Goal: Task Accomplishment & Management: Manage account settings

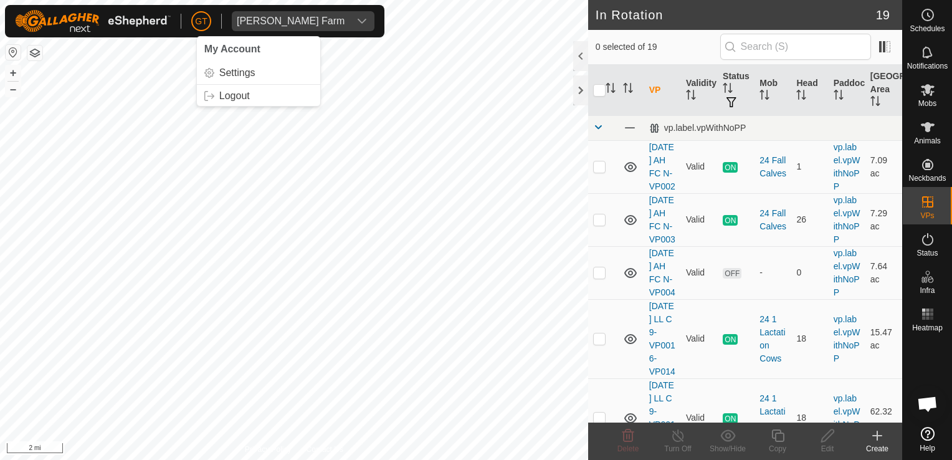
scroll to position [1059, 0]
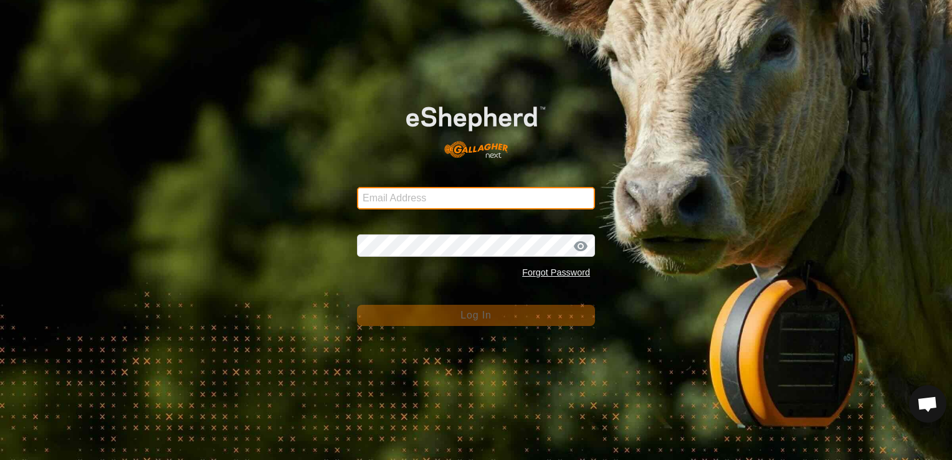
type input "[EMAIL_ADDRESS][DOMAIN_NAME]"
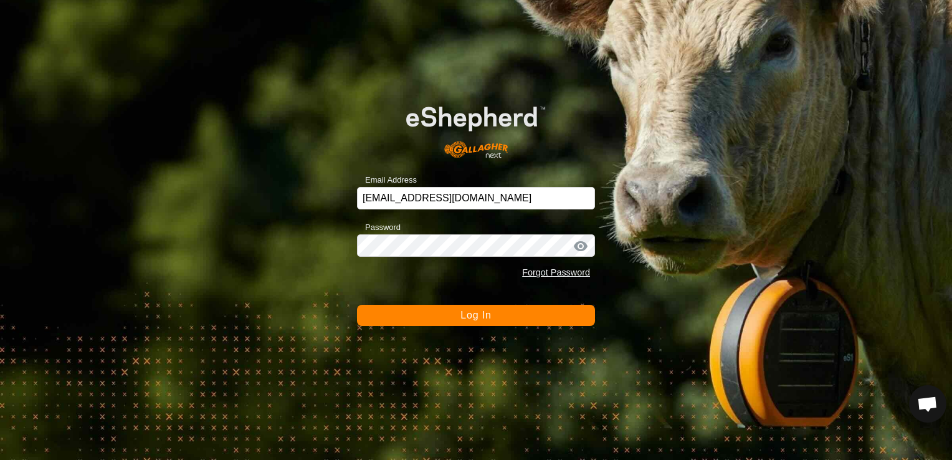
click at [441, 316] on button "Log In" at bounding box center [476, 315] width 238 height 21
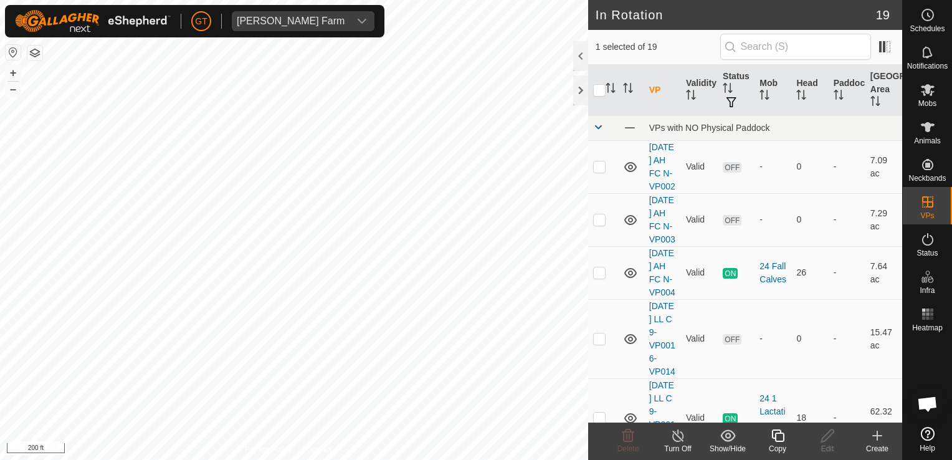
click at [772, 436] on icon at bounding box center [777, 435] width 12 height 12
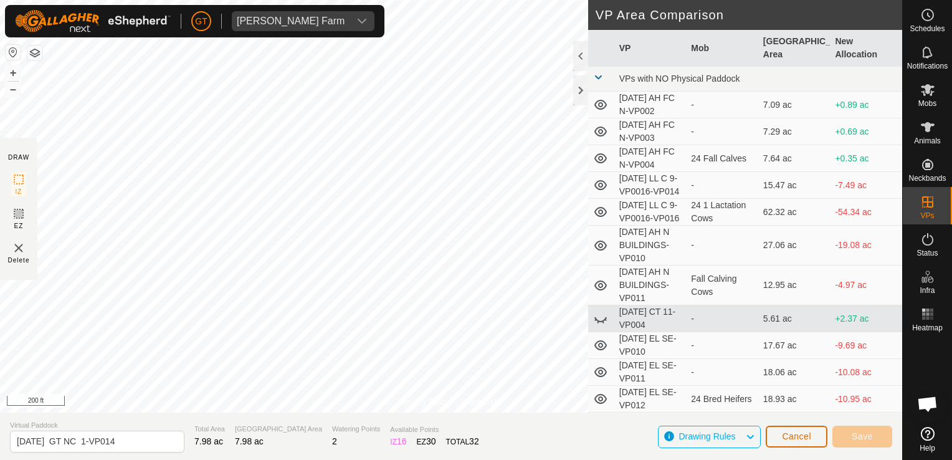
click at [782, 430] on button "Cancel" at bounding box center [797, 436] width 62 height 22
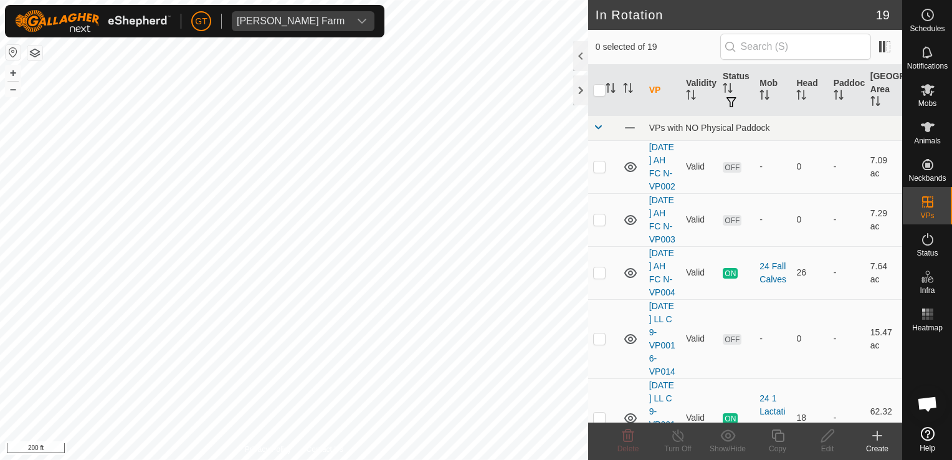
checkbox input "true"
click at [779, 432] on icon at bounding box center [778, 435] width 16 height 15
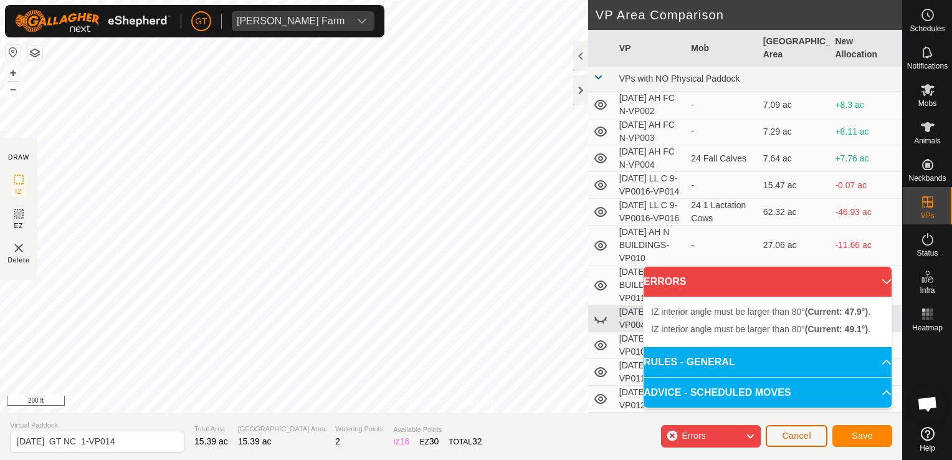
click at [785, 440] on span "Cancel" at bounding box center [796, 435] width 29 height 10
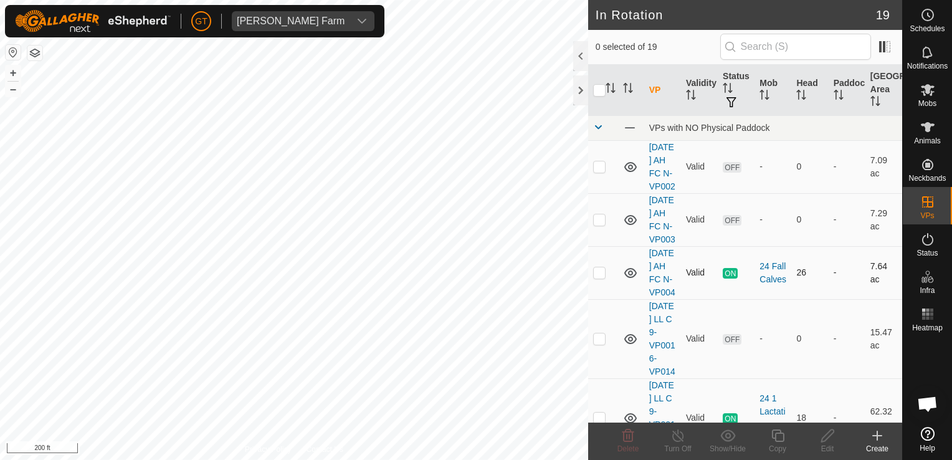
checkbox input "true"
click at [776, 440] on icon at bounding box center [778, 435] width 16 height 15
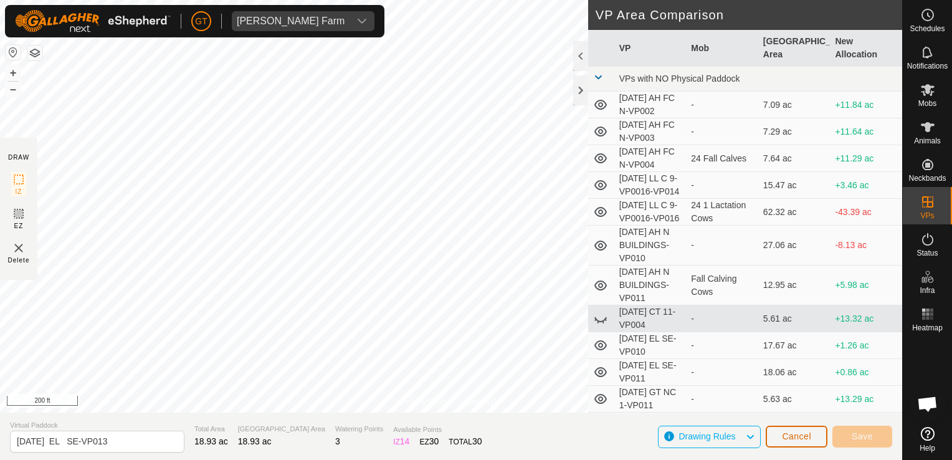
click at [782, 435] on span "Cancel" at bounding box center [796, 436] width 29 height 10
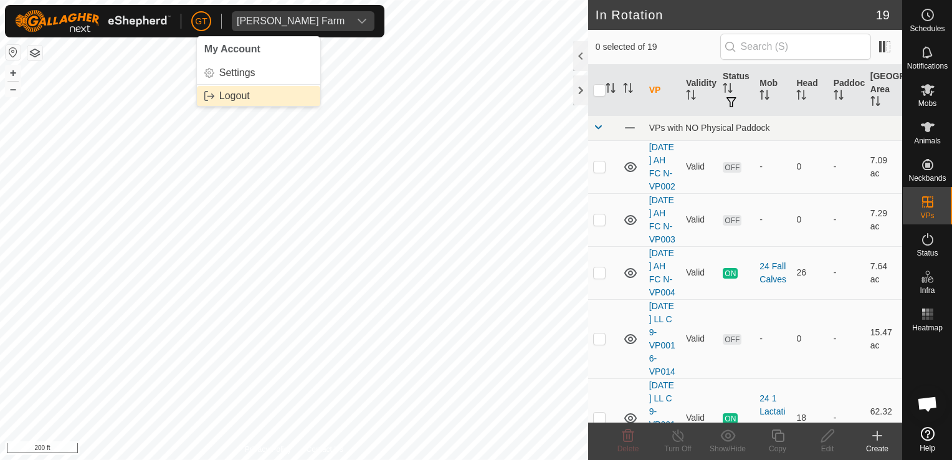
click at [230, 95] on link "Logout" at bounding box center [258, 96] width 123 height 20
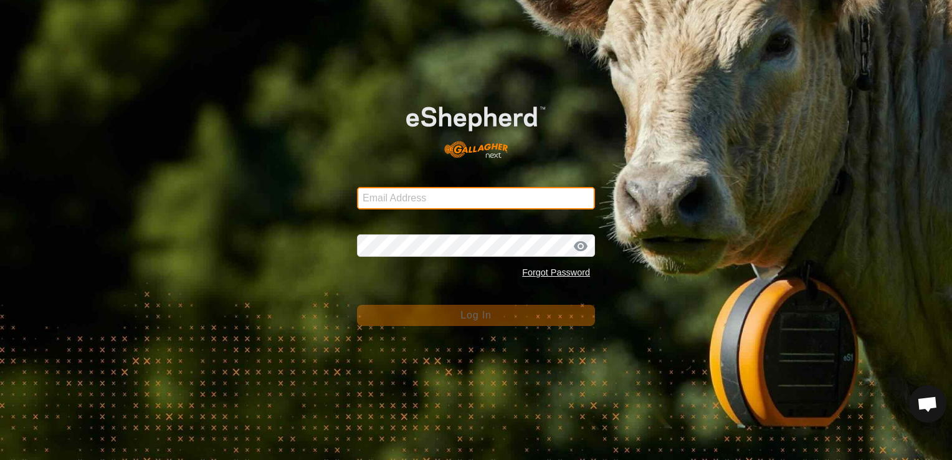
type input "[EMAIL_ADDRESS][DOMAIN_NAME]"
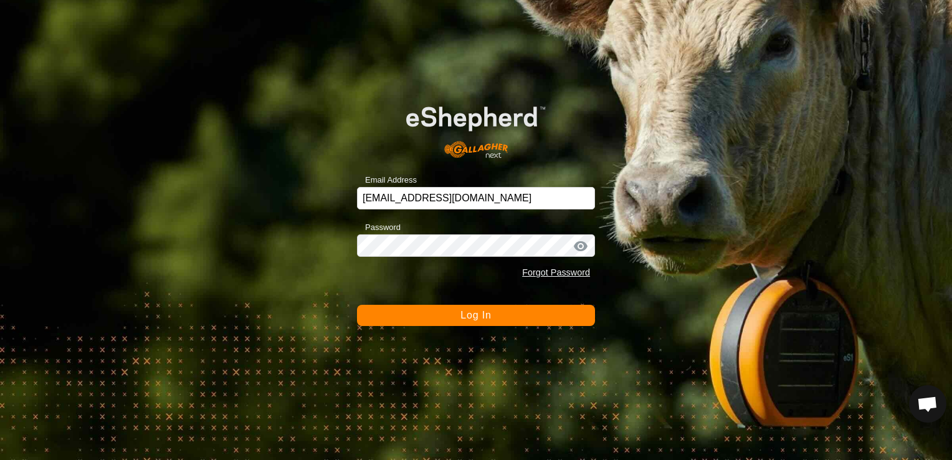
click at [457, 313] on button "Log In" at bounding box center [476, 315] width 238 height 21
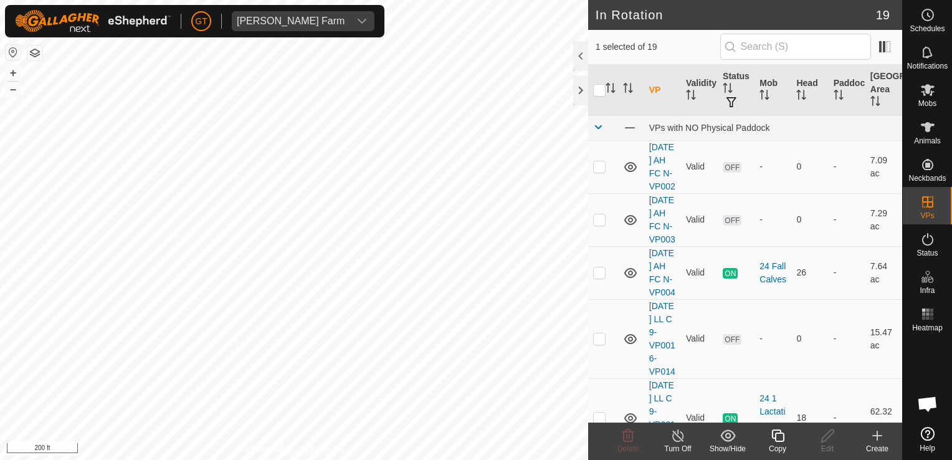
click at [771, 434] on icon at bounding box center [778, 435] width 16 height 15
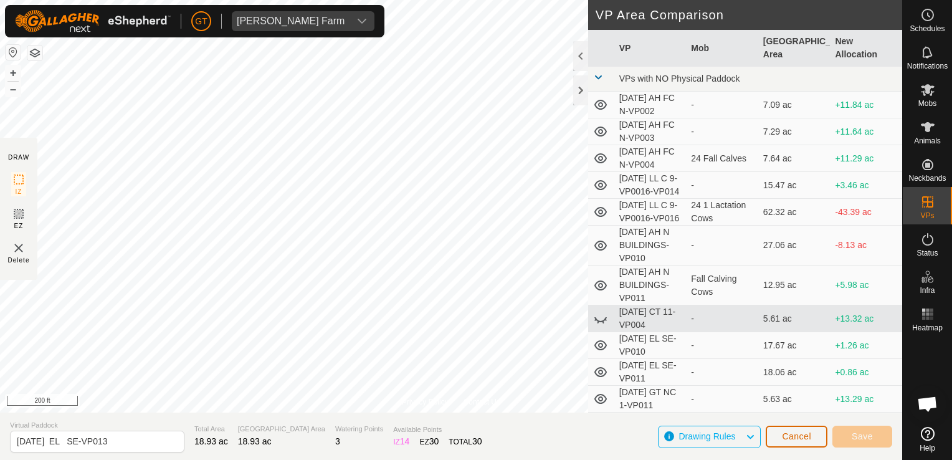
click at [790, 438] on span "Cancel" at bounding box center [796, 436] width 29 height 10
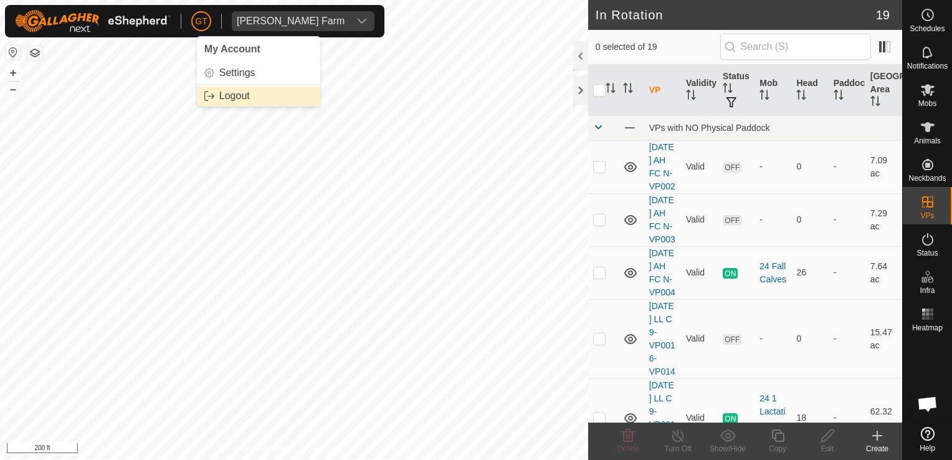
click at [234, 90] on link "Logout" at bounding box center [258, 96] width 123 height 20
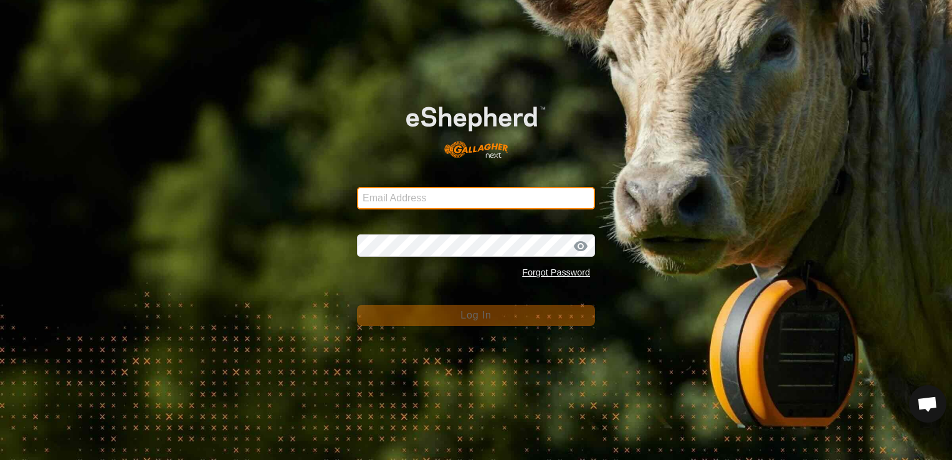
type input "[EMAIL_ADDRESS][DOMAIN_NAME]"
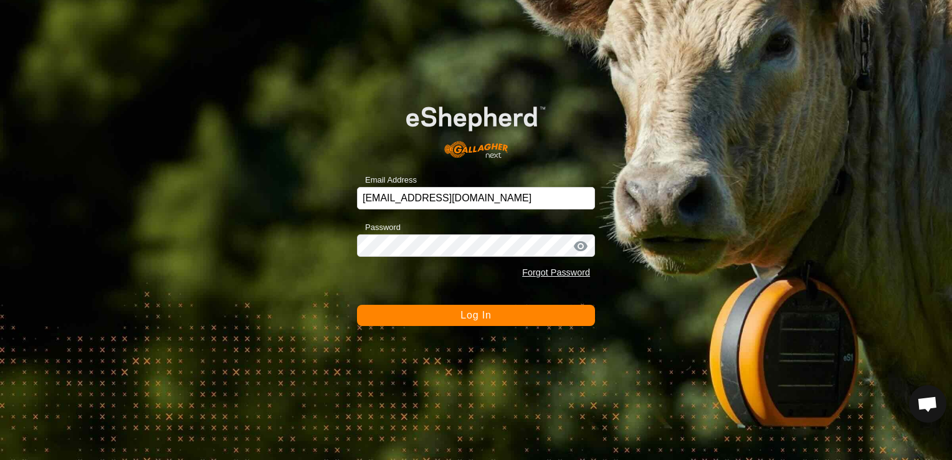
click at [453, 318] on button "Log In" at bounding box center [476, 315] width 238 height 21
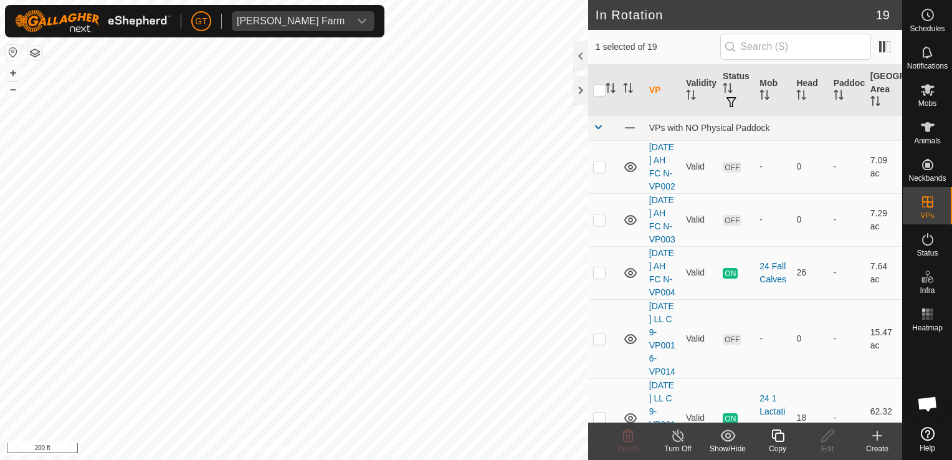
click at [782, 431] on icon at bounding box center [778, 435] width 16 height 15
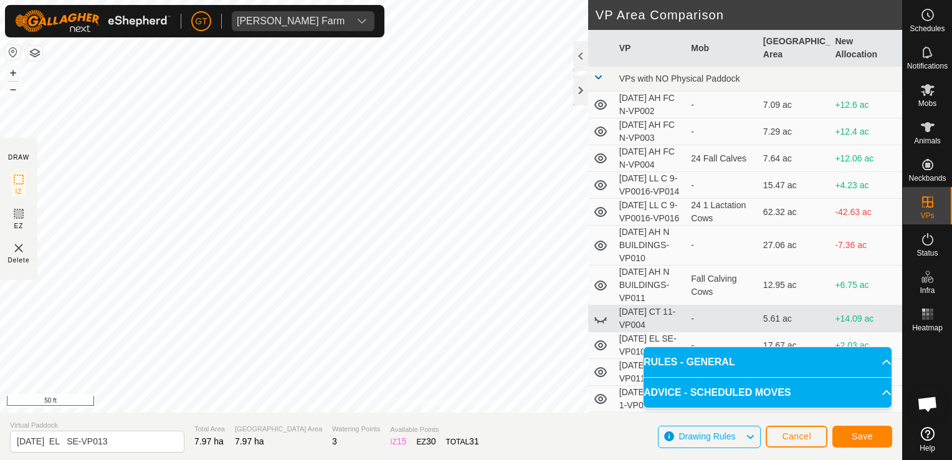
click at [594, 222] on div "Privacy Policy Contact Us Type: Inclusion Zone undefined Animal + – ⇧ i 50 ft D…" at bounding box center [451, 230] width 902 height 460
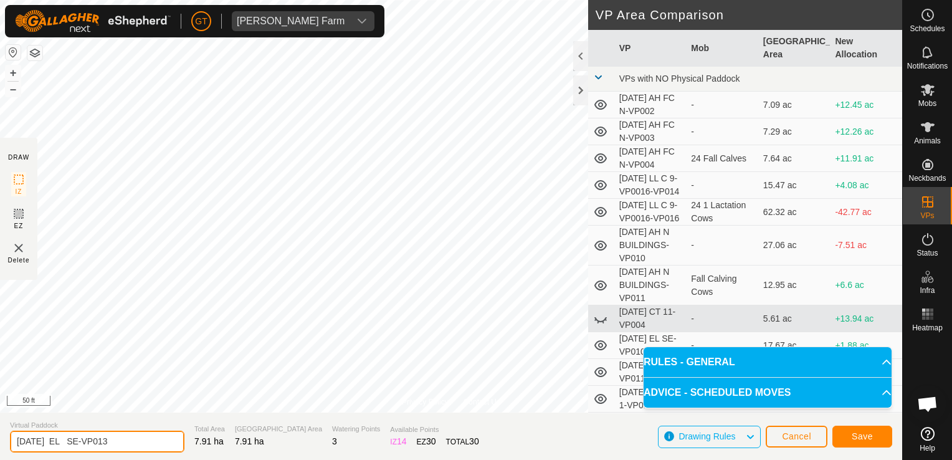
click at [150, 440] on input "[DATE] EL SE-VP013" at bounding box center [97, 441] width 174 height 22
type input "[DATE] EL S CC"
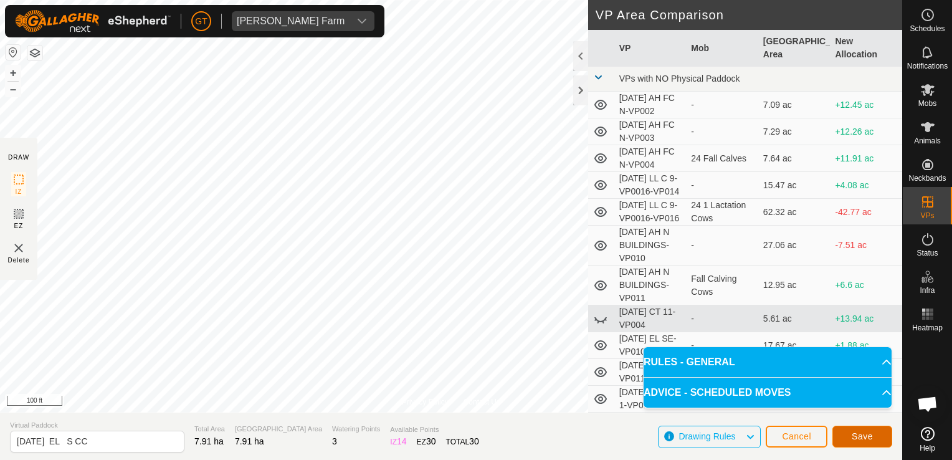
click at [869, 439] on span "Save" at bounding box center [862, 436] width 21 height 10
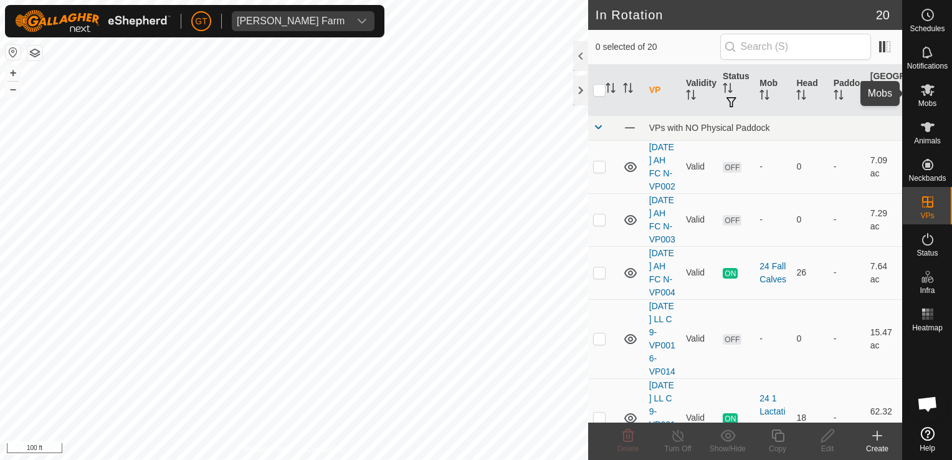
click at [931, 90] on icon at bounding box center [927, 89] width 15 height 15
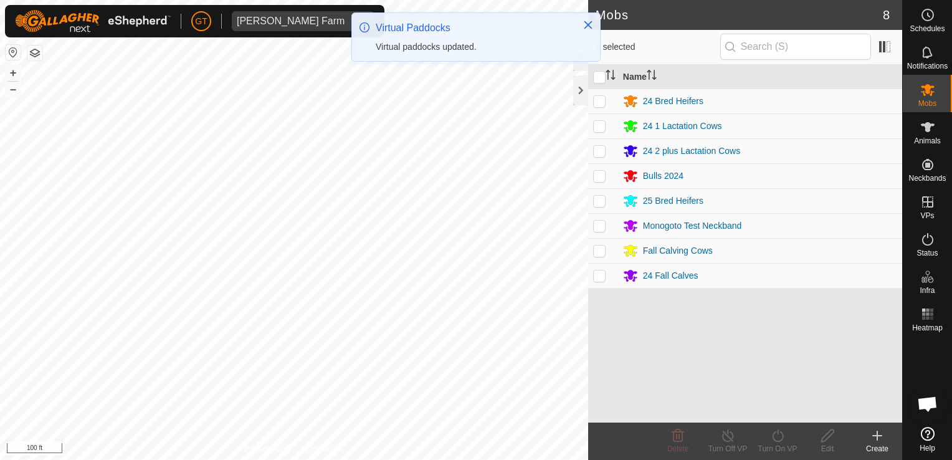
click at [599, 103] on p-checkbox at bounding box center [599, 101] width 12 height 10
checkbox input "true"
click at [779, 432] on icon at bounding box center [778, 435] width 16 height 15
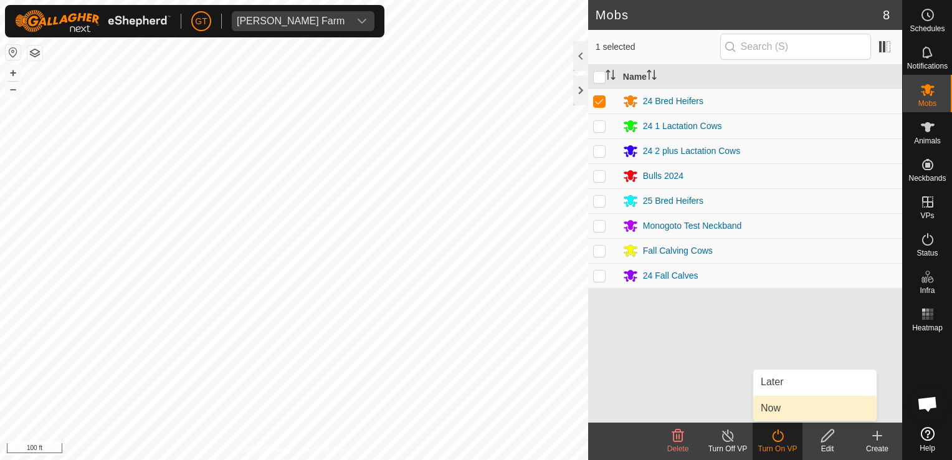
click at [785, 407] on link "Now" at bounding box center [814, 408] width 123 height 25
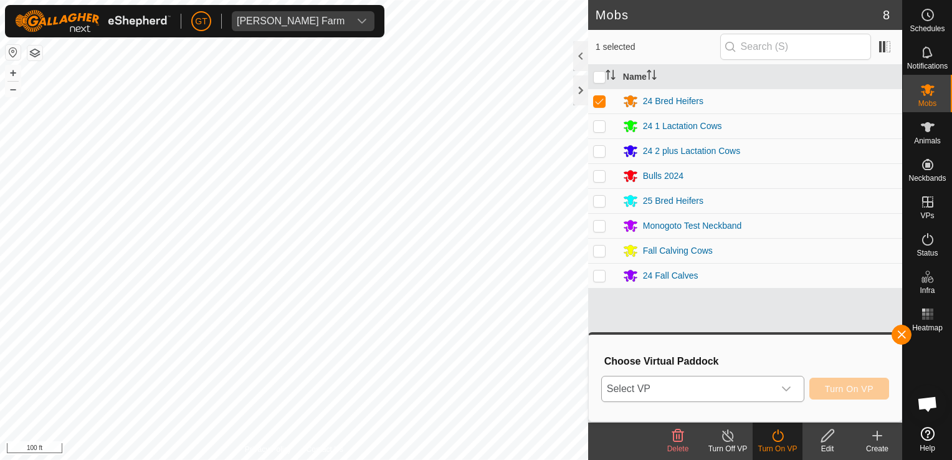
click at [785, 388] on icon "dropdown trigger" at bounding box center [786, 389] width 10 height 10
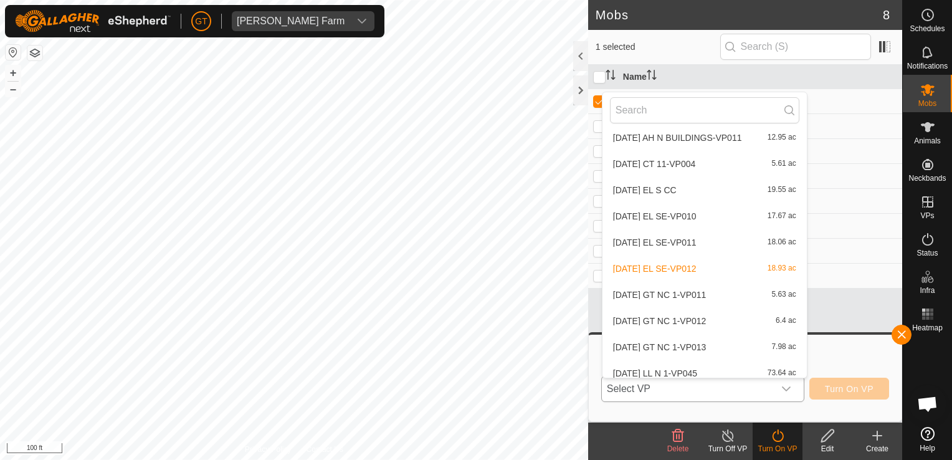
scroll to position [177, 0]
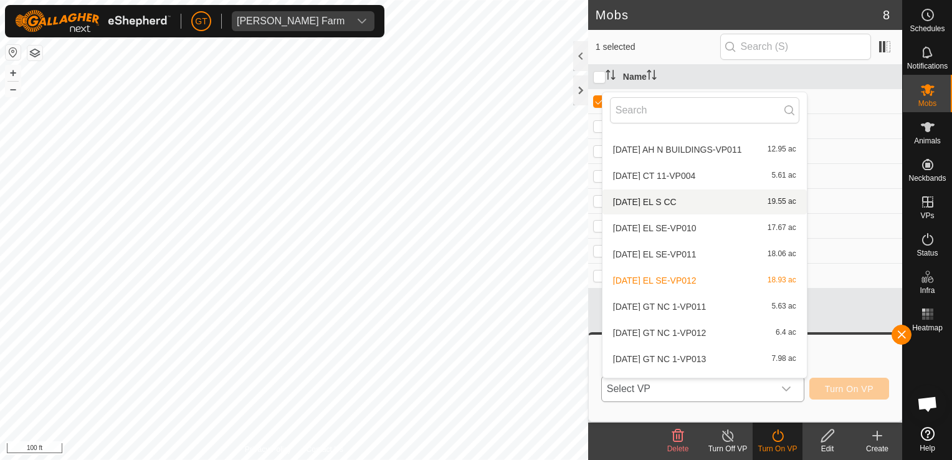
click at [683, 202] on li "2025-08-13 EL S CC 19.55 ac" at bounding box center [704, 201] width 204 height 25
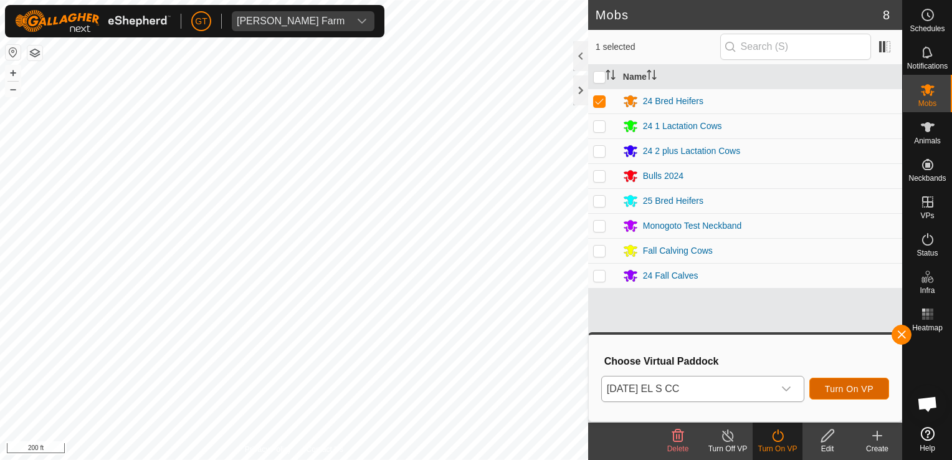
click at [853, 391] on span "Turn On VP" at bounding box center [849, 389] width 49 height 10
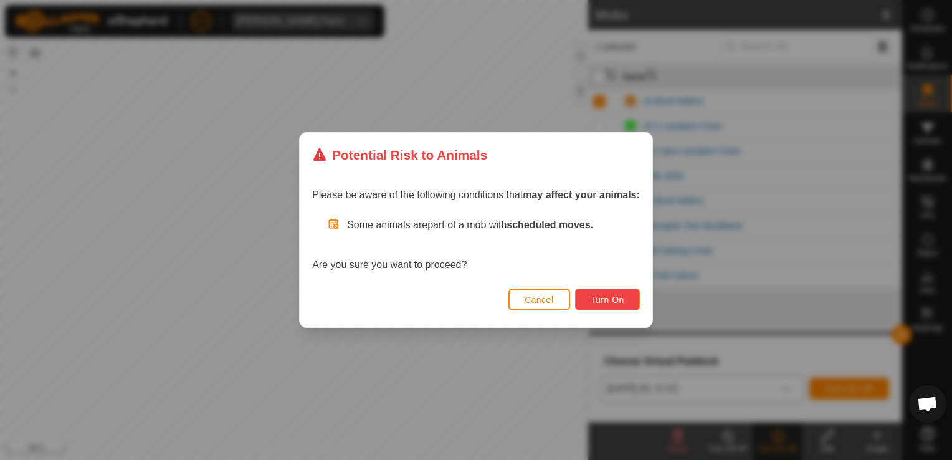
click at [616, 302] on span "Turn On" at bounding box center [608, 300] width 34 height 10
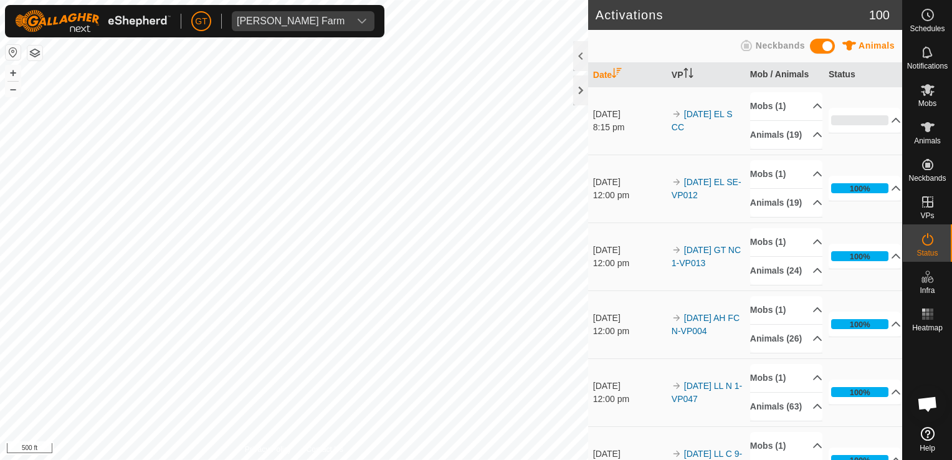
click at [493, 459] on html "GT Thoren Farm Schedules Notifications Mobs Animals Neckbands VPs Status Infra …" at bounding box center [476, 230] width 952 height 460
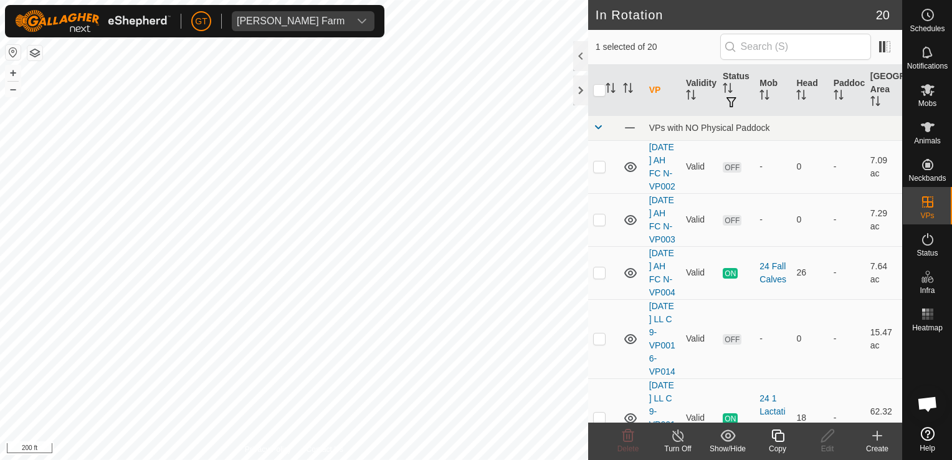
click at [782, 440] on icon at bounding box center [777, 435] width 12 height 12
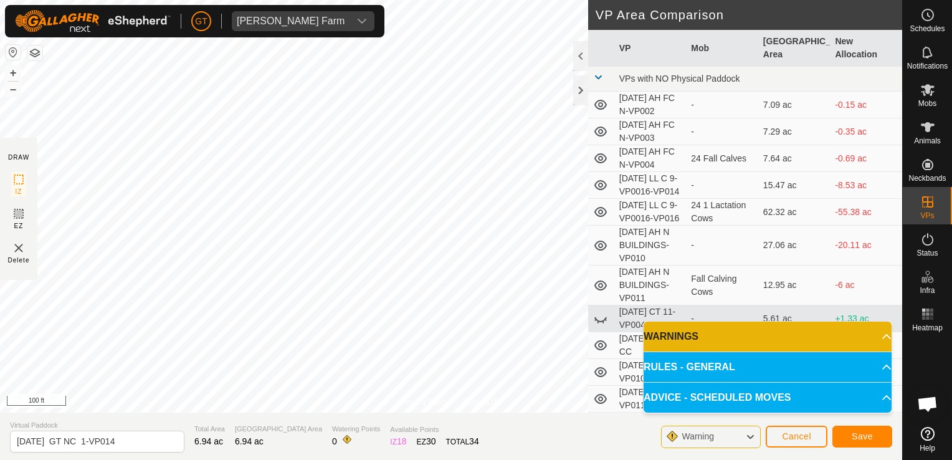
click at [0, 336] on html "GT Thoren Farm Schedules Notifications Mobs Animals Neckbands VPs Status Infra …" at bounding box center [476, 230] width 952 height 460
click at [690, 365] on p-accordion-header "RULES - GENERAL" at bounding box center [768, 367] width 248 height 30
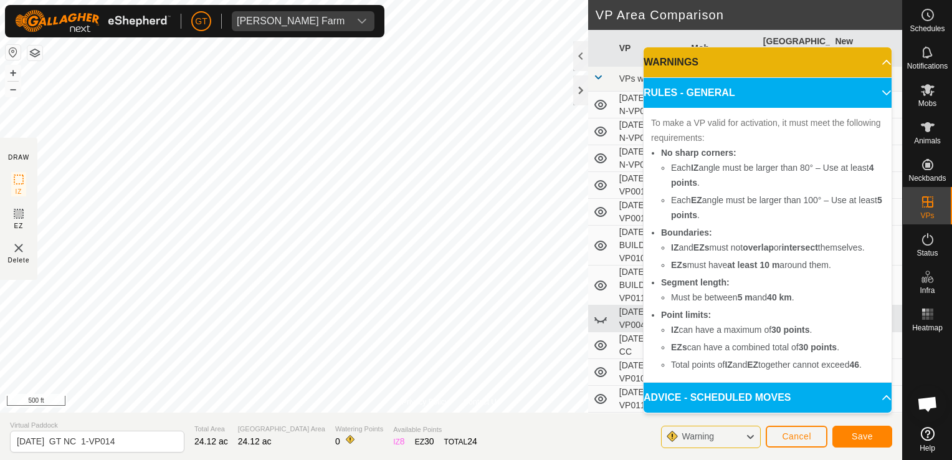
click at [782, 402] on p-accordion-header "ADVICE - SCHEDULED MOVES" at bounding box center [768, 398] width 248 height 30
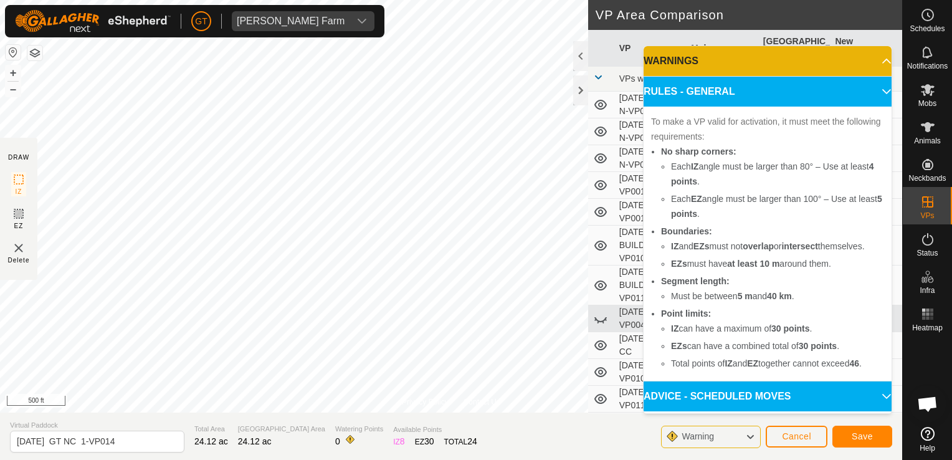
drag, startPoint x: 780, startPoint y: 400, endPoint x: 746, endPoint y: 398, distance: 34.3
click at [746, 398] on p-accordion-header "ADVICE - SCHEDULED MOVES" at bounding box center [768, 396] width 248 height 30
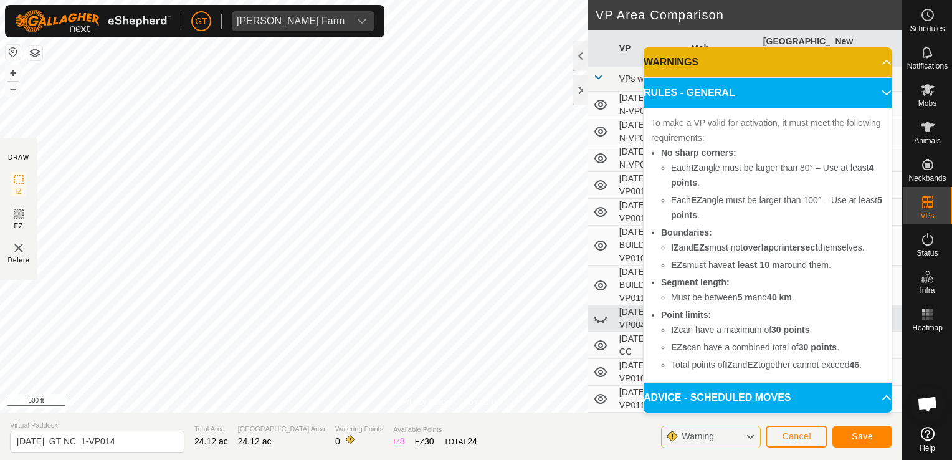
click at [868, 88] on p-accordion-header "RULES - GENERAL" at bounding box center [768, 93] width 248 height 30
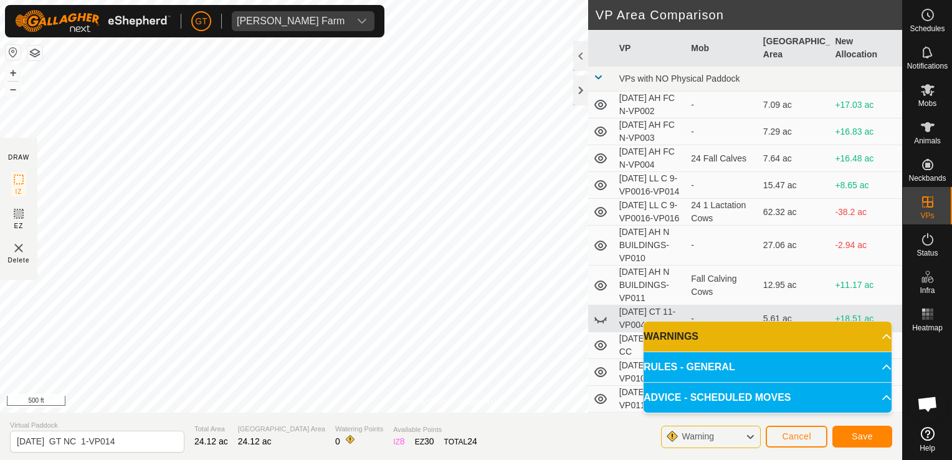
click at [780, 339] on p-accordion-header "WARNINGS" at bounding box center [768, 336] width 248 height 30
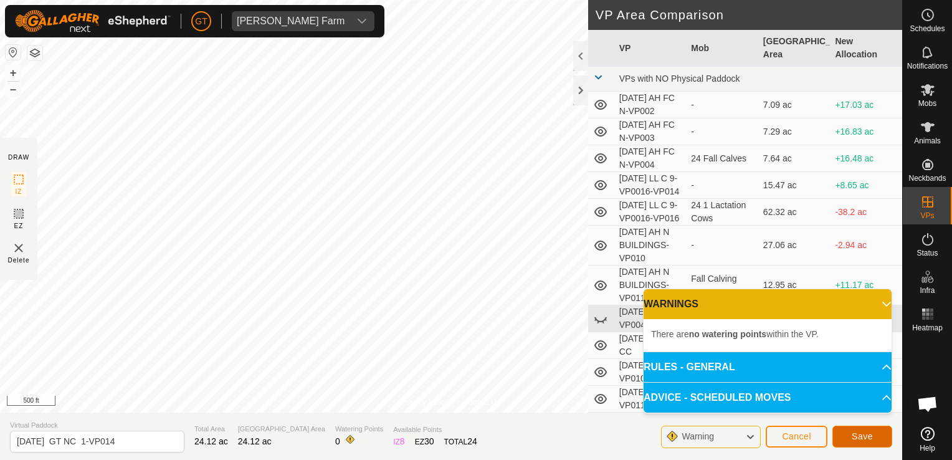
click at [851, 440] on button "Save" at bounding box center [862, 436] width 60 height 22
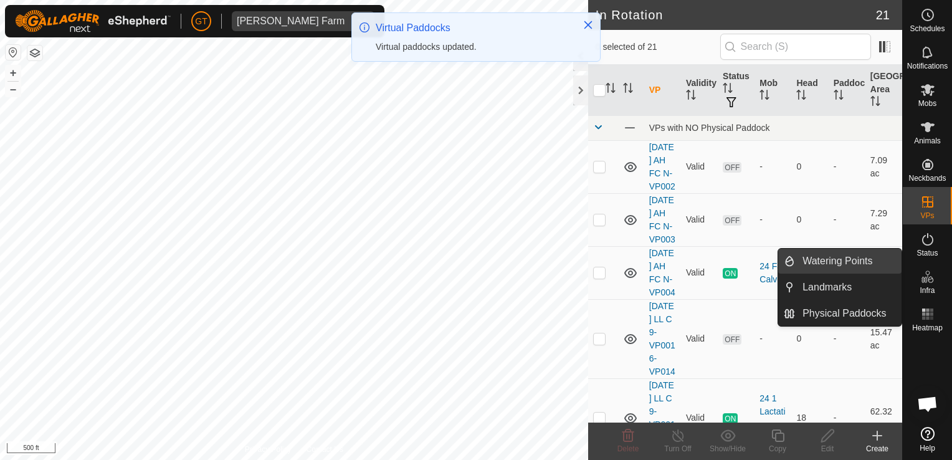
click at [858, 255] on link "Watering Points" at bounding box center [848, 261] width 107 height 25
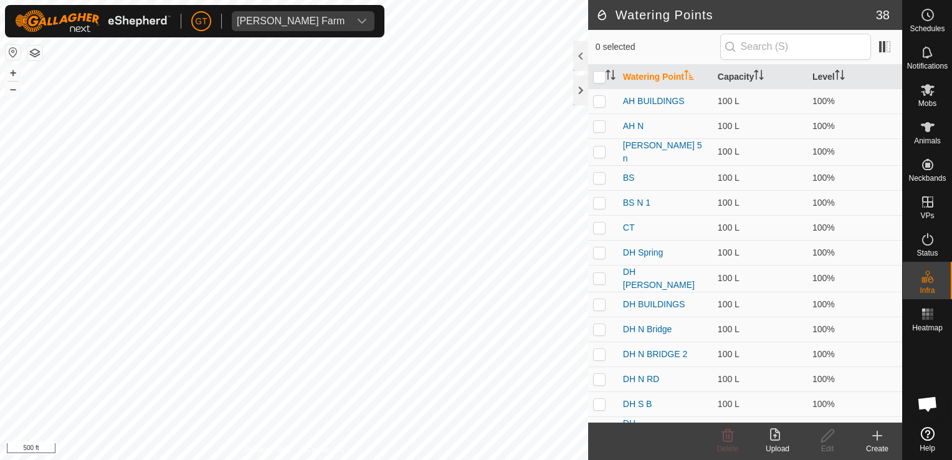
click at [875, 435] on icon at bounding box center [877, 435] width 9 height 0
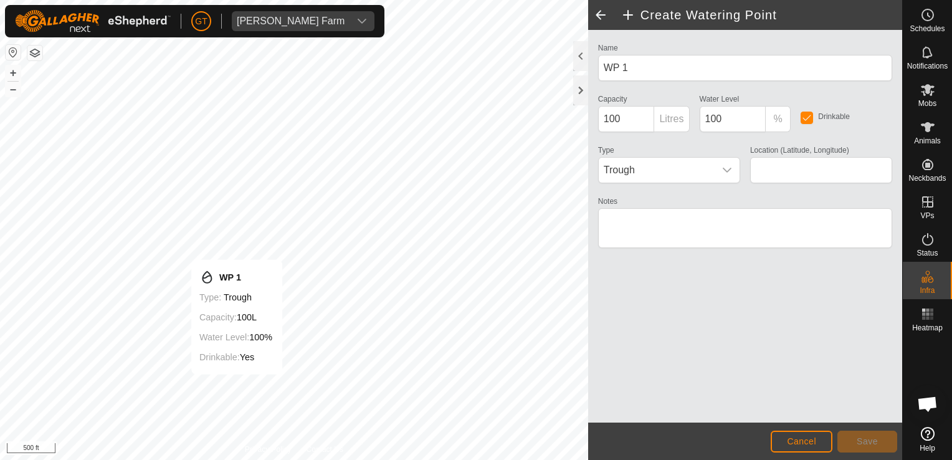
type input "42.282245, -90.012163"
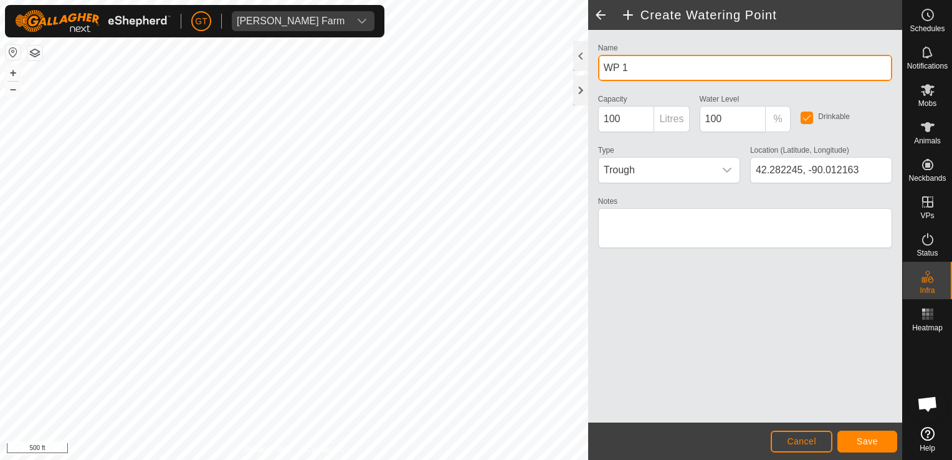
click at [670, 66] on input "WP 1" at bounding box center [745, 68] width 294 height 26
type input "W"
type input "LS W CREEK"
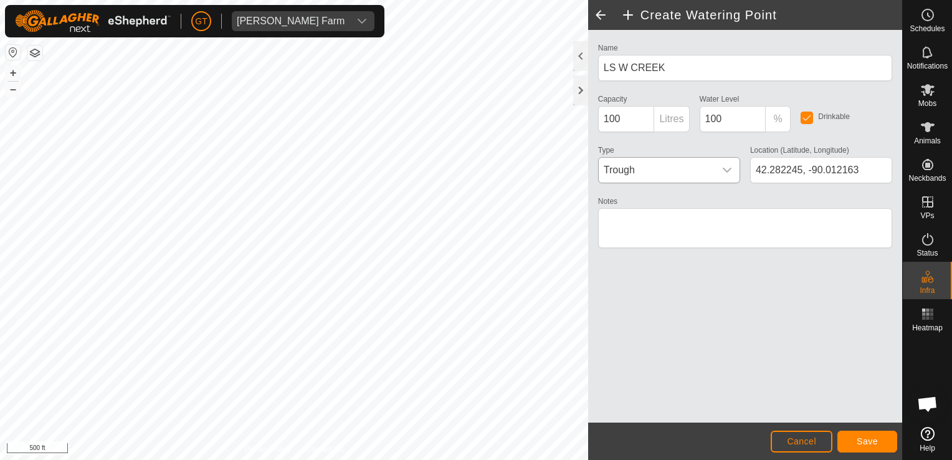
click at [728, 176] on div "dropdown trigger" at bounding box center [727, 170] width 25 height 25
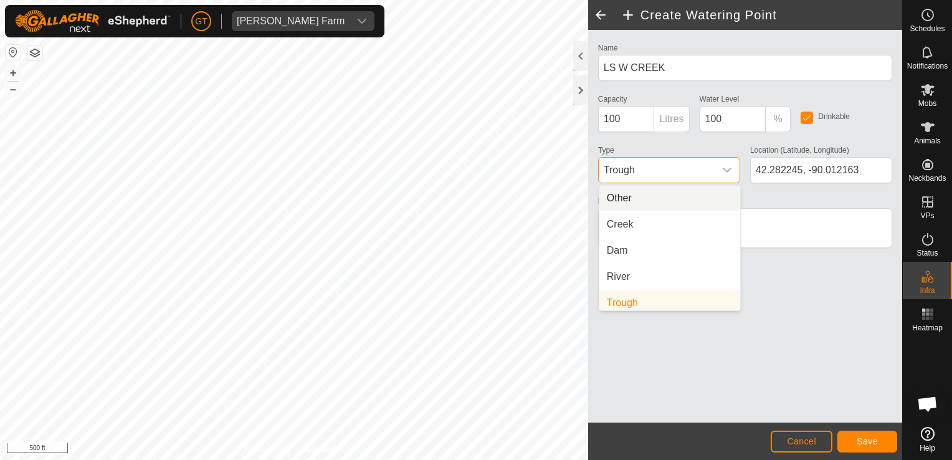
scroll to position [5, 0]
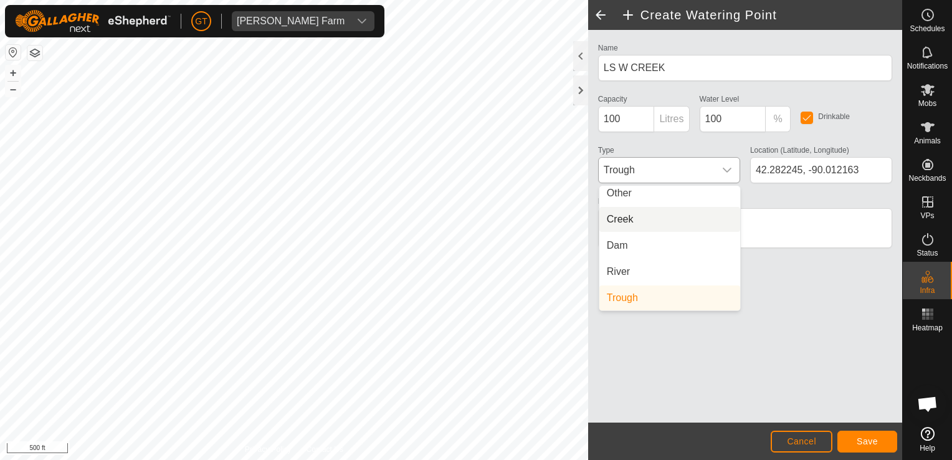
click at [703, 222] on li "Creek" at bounding box center [669, 219] width 141 height 25
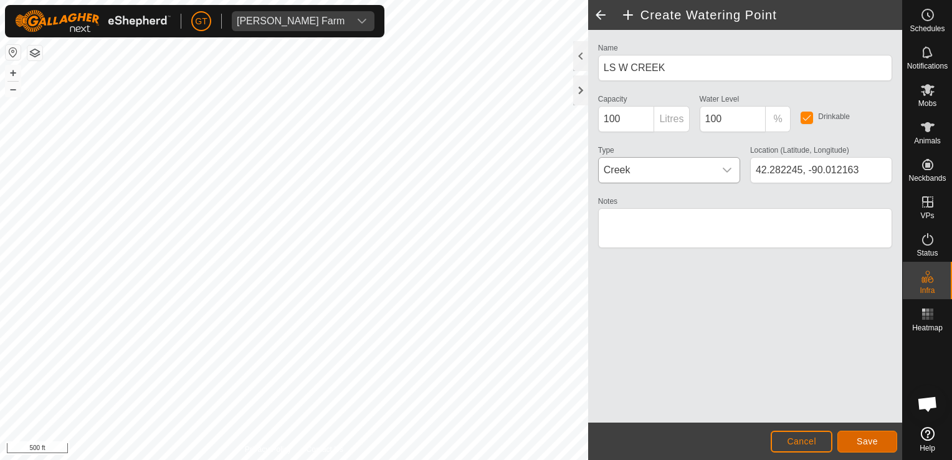
click at [882, 445] on button "Save" at bounding box center [867, 441] width 60 height 22
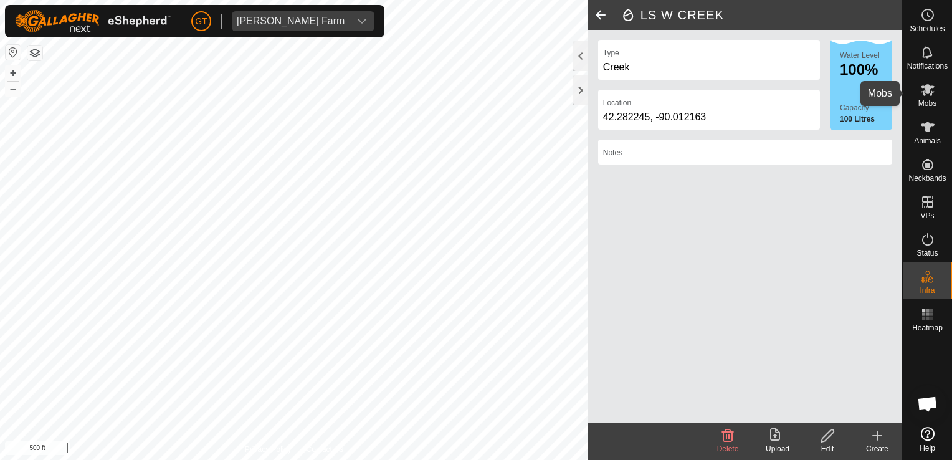
click at [927, 88] on icon at bounding box center [928, 90] width 14 height 12
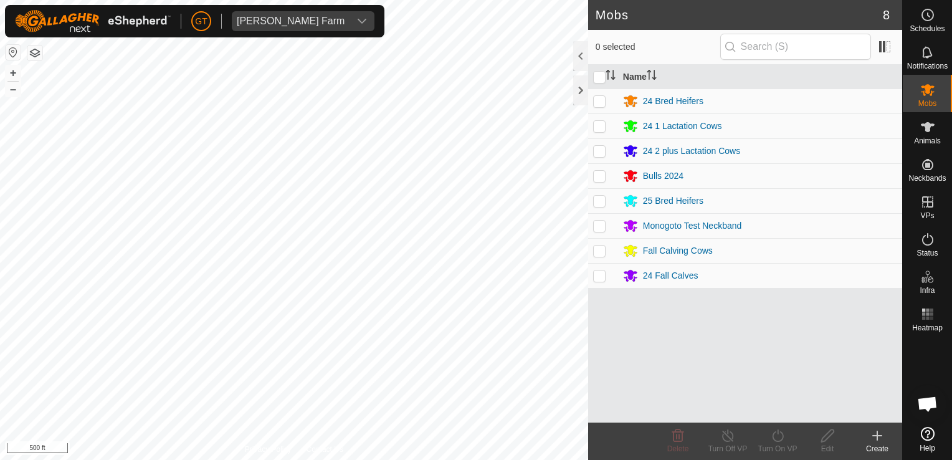
click at [601, 204] on p-checkbox at bounding box center [599, 201] width 12 height 10
checkbox input "true"
click at [779, 432] on icon at bounding box center [778, 435] width 16 height 15
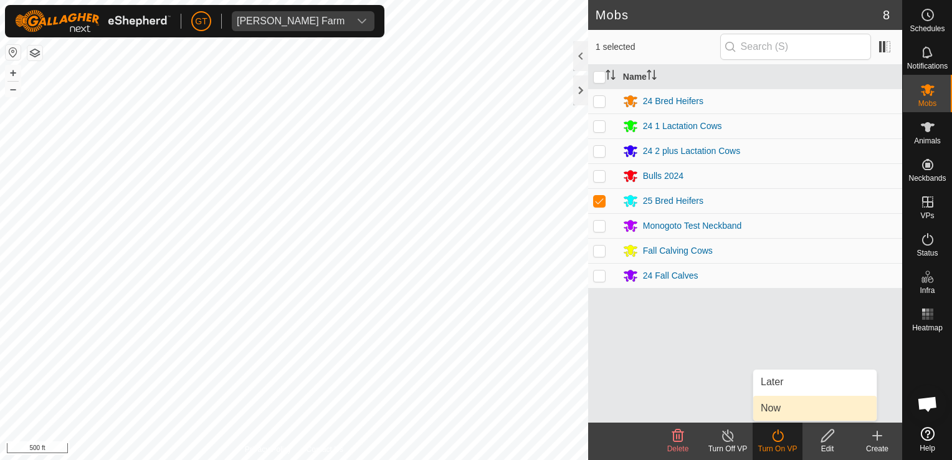
click at [777, 406] on link "Now" at bounding box center [814, 408] width 123 height 25
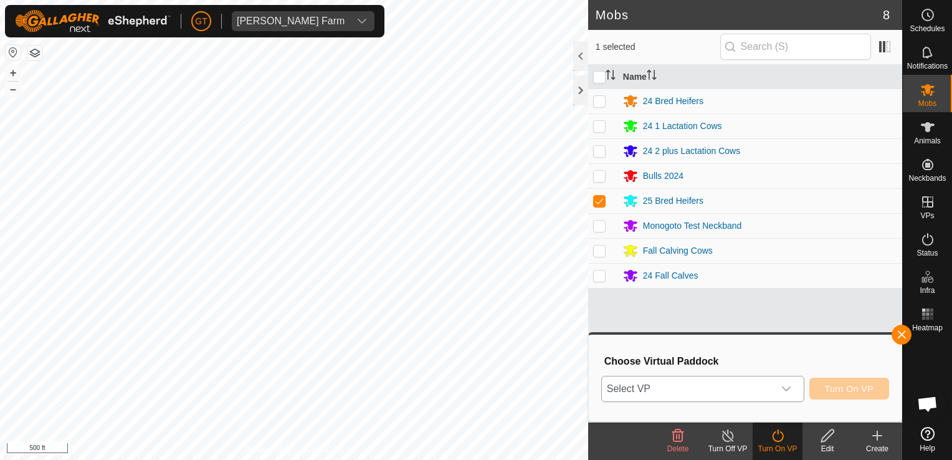
click at [791, 391] on icon "dropdown trigger" at bounding box center [786, 389] width 10 height 10
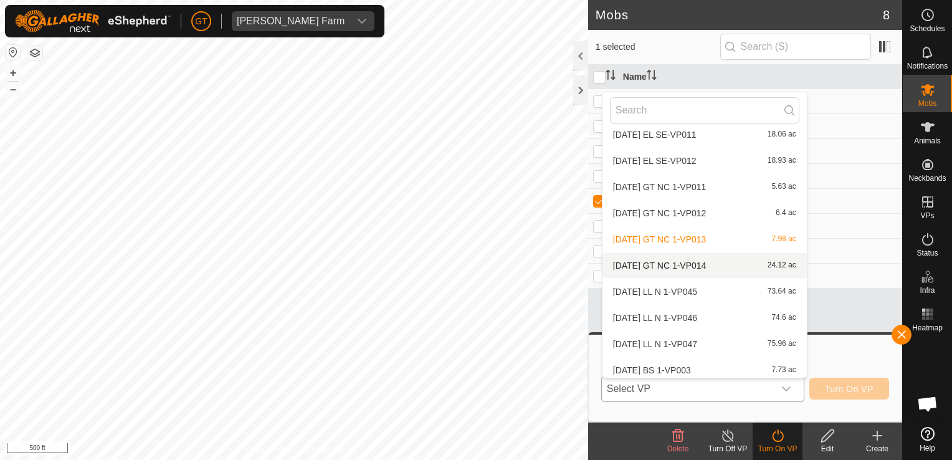
scroll to position [325, 0]
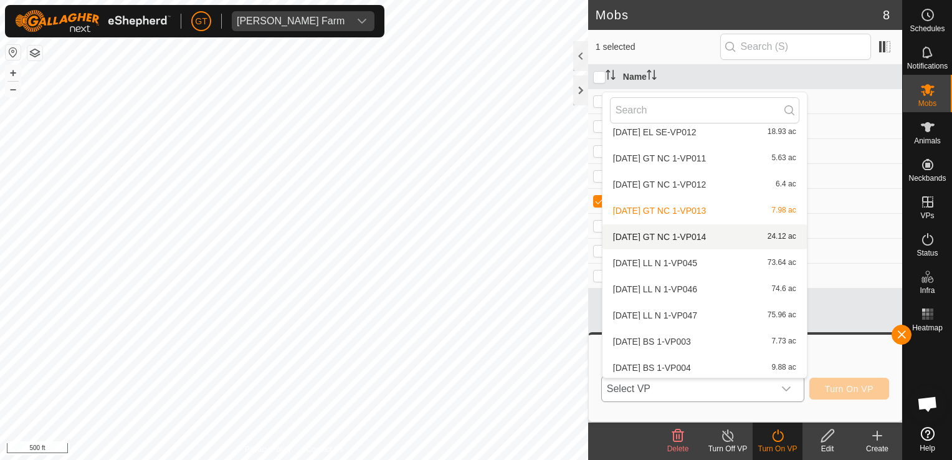
click at [690, 240] on li "2025-08-13 GT NC 1-VP014 24.12 ac" at bounding box center [704, 236] width 204 height 25
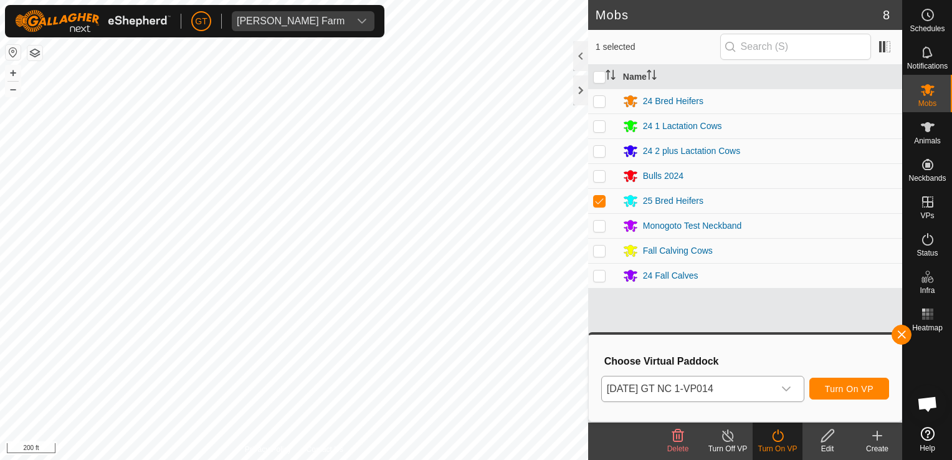
click at [658, 301] on div "Mobs 8 1 selected Name 24 Bred Heifers 24 1 Lactation Cows 24 2 plus Lactation …" at bounding box center [451, 230] width 902 height 460
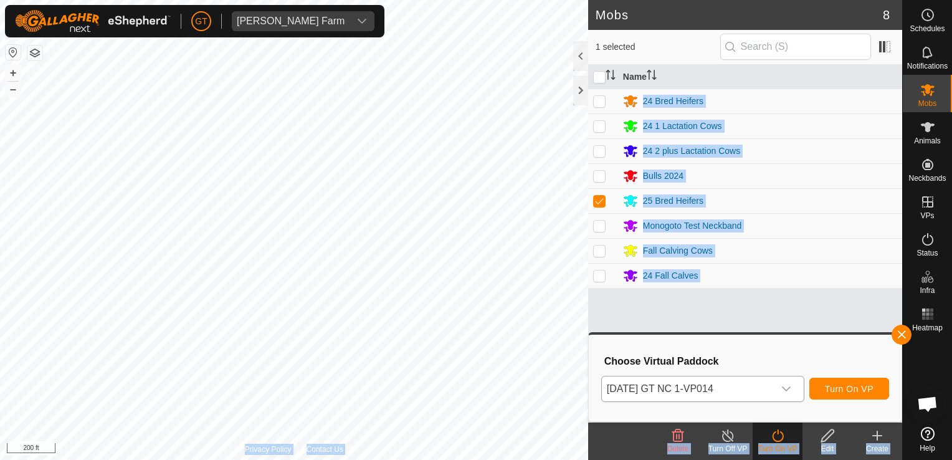
drag, startPoint x: 602, startPoint y: 313, endPoint x: 541, endPoint y: 472, distance: 170.8
click at [541, 459] on html "GT Thoren Farm Schedules Notifications Mobs Animals Neckbands VPs Status Infra …" at bounding box center [476, 230] width 952 height 460
click at [854, 390] on span "Turn On VP" at bounding box center [849, 389] width 49 height 10
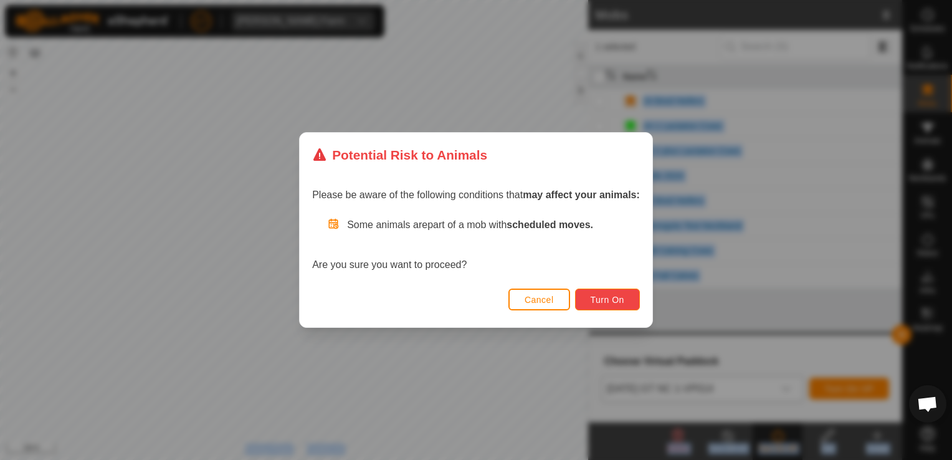
click at [620, 296] on span "Turn On" at bounding box center [608, 300] width 34 height 10
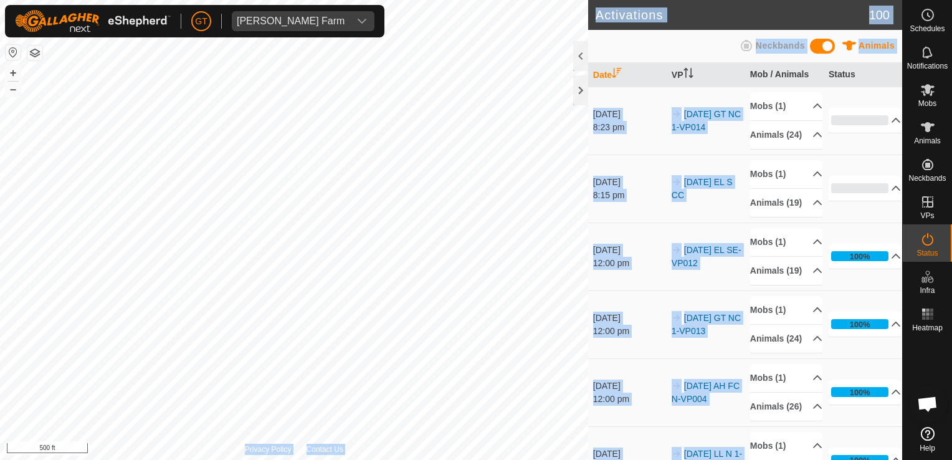
click at [668, 222] on td "2025-08-13 EL S CC" at bounding box center [706, 188] width 78 height 68
click at [649, 222] on td "6 Oct 2025 8:15 pm" at bounding box center [627, 188] width 78 height 68
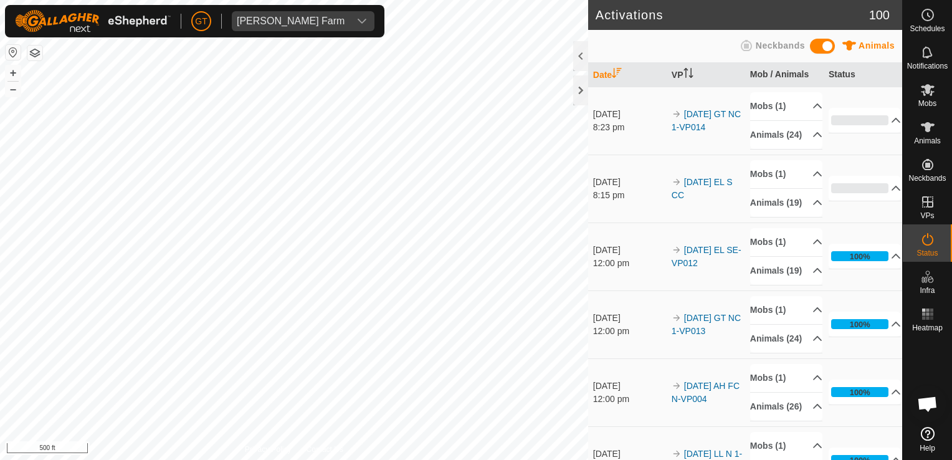
click at [649, 222] on td "6 Oct 2025 8:15 pm" at bounding box center [627, 188] width 78 height 68
click at [305, 459] on html "GT Thoren Farm Schedules Notifications Mobs Animals Neckbands VPs Status Infra …" at bounding box center [476, 230] width 952 height 460
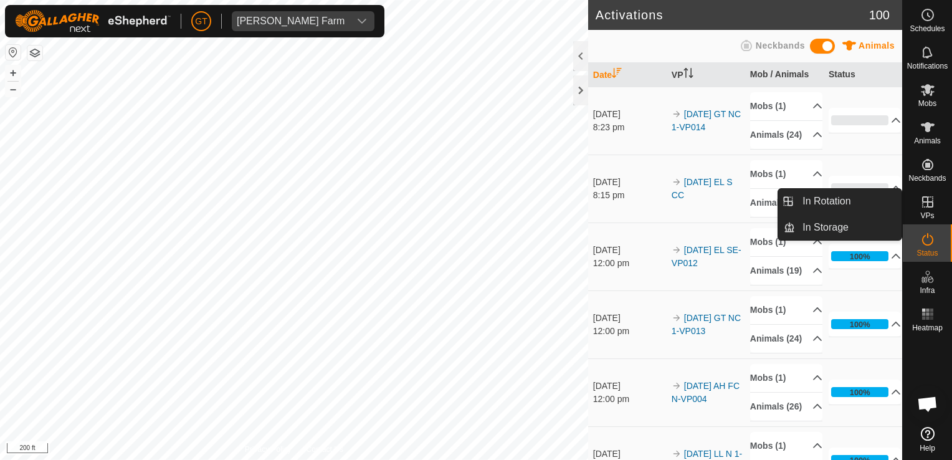
click at [927, 203] on icon at bounding box center [927, 201] width 11 height 11
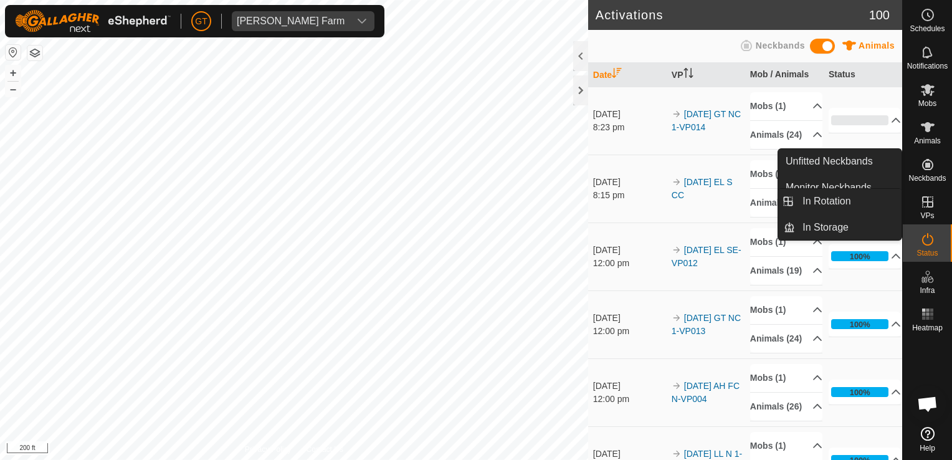
click at [925, 201] on icon at bounding box center [927, 201] width 15 height 15
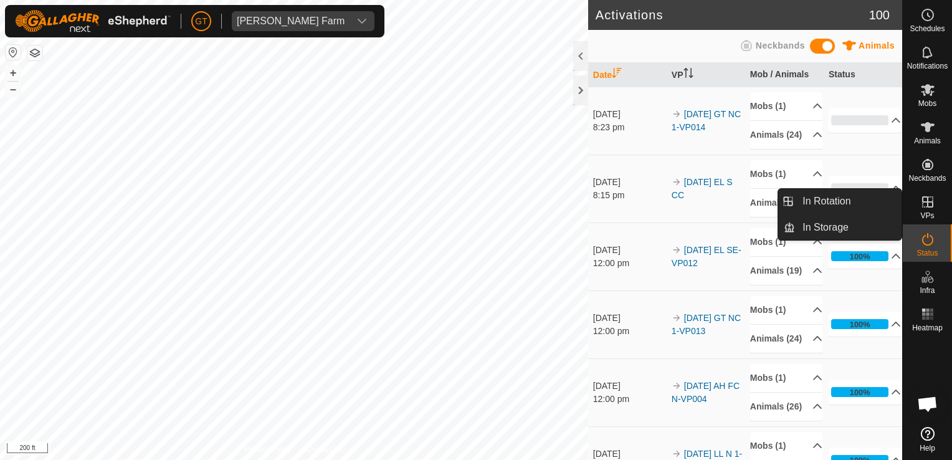
click at [879, 197] on link "In Rotation" at bounding box center [848, 201] width 107 height 25
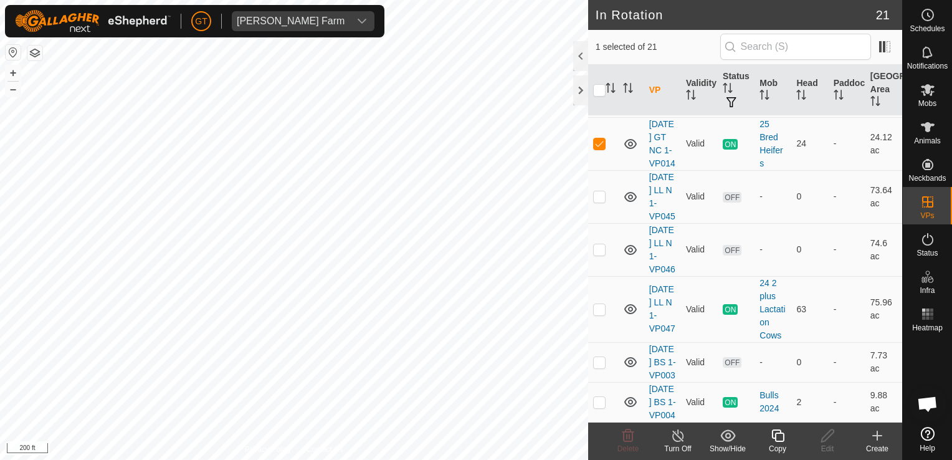
scroll to position [1121, 0]
click at [602, 148] on p-checkbox at bounding box center [599, 143] width 12 height 10
checkbox input "false"
checkbox input "true"
click at [782, 435] on icon at bounding box center [777, 435] width 12 height 12
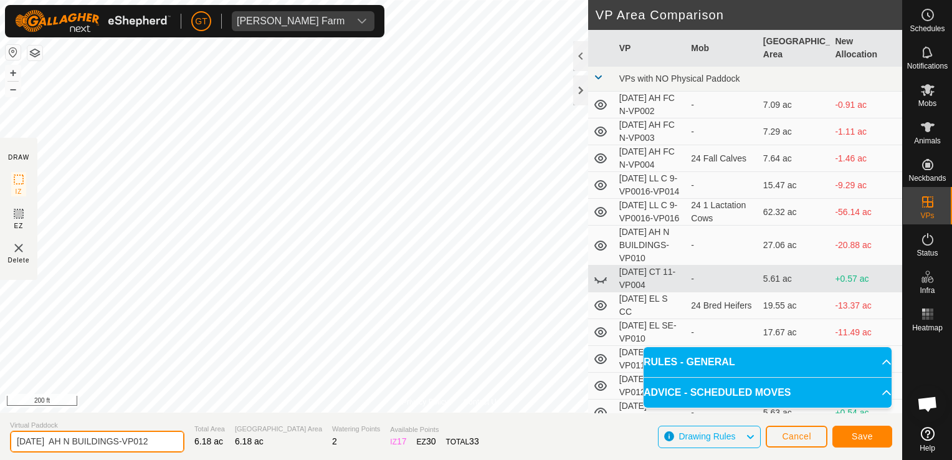
click at [164, 439] on input "2025-08-13 AH N BUILDINGS-VP012" at bounding box center [97, 441] width 174 height 22
type input "2025-08-13 AH E CC"
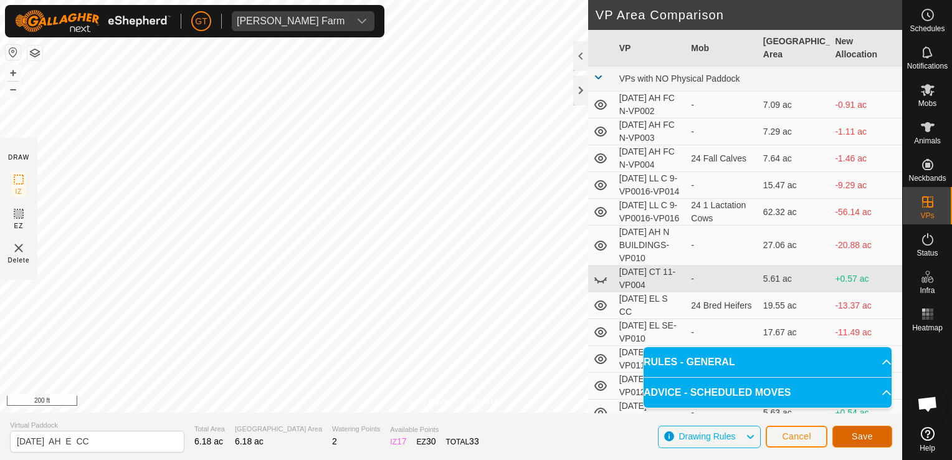
click at [870, 437] on span "Save" at bounding box center [862, 436] width 21 height 10
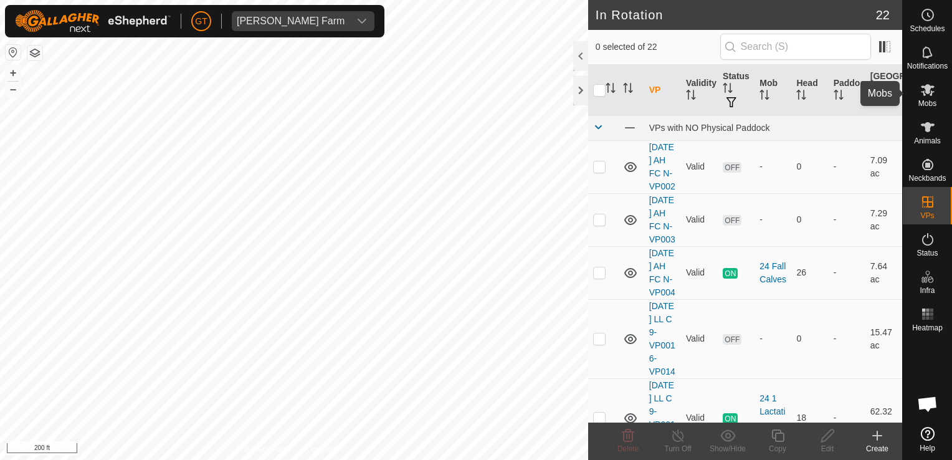
click at [929, 95] on icon at bounding box center [927, 89] width 15 height 15
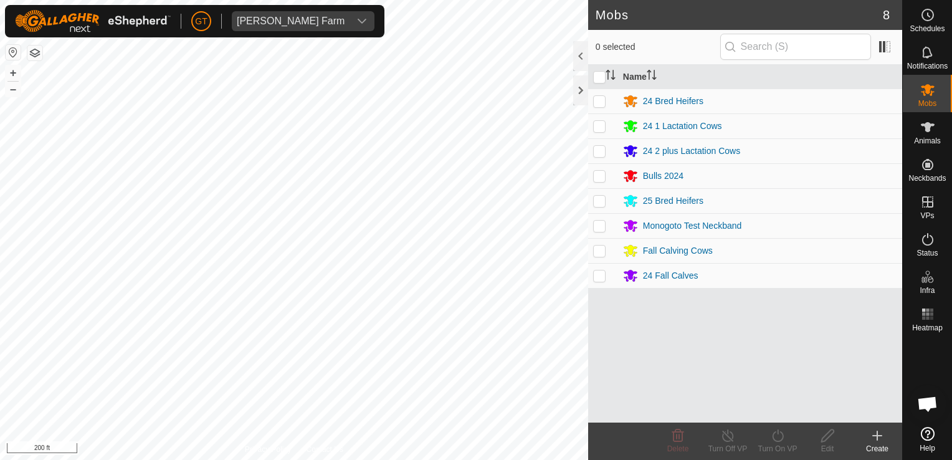
click at [601, 254] on p-checkbox at bounding box center [599, 250] width 12 height 10
checkbox input "true"
click at [775, 435] on icon at bounding box center [778, 435] width 16 height 15
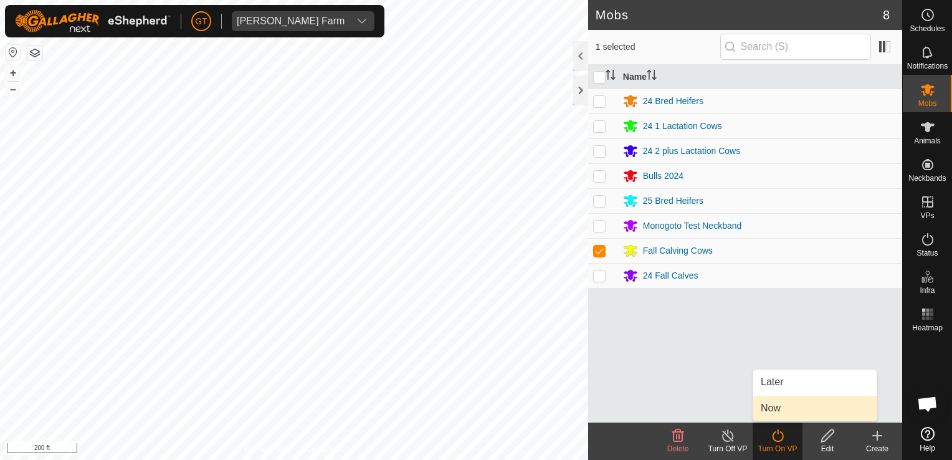
click at [785, 413] on link "Now" at bounding box center [814, 408] width 123 height 25
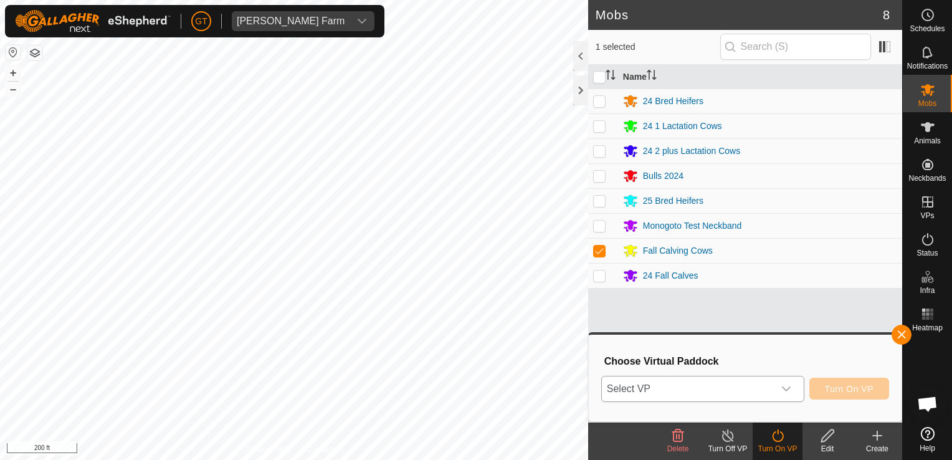
click at [789, 387] on icon "dropdown trigger" at bounding box center [786, 389] width 10 height 10
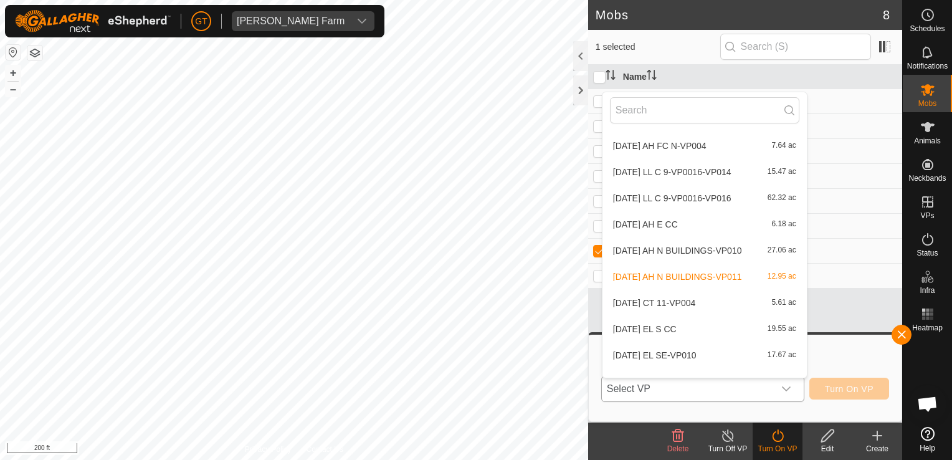
scroll to position [14, 0]
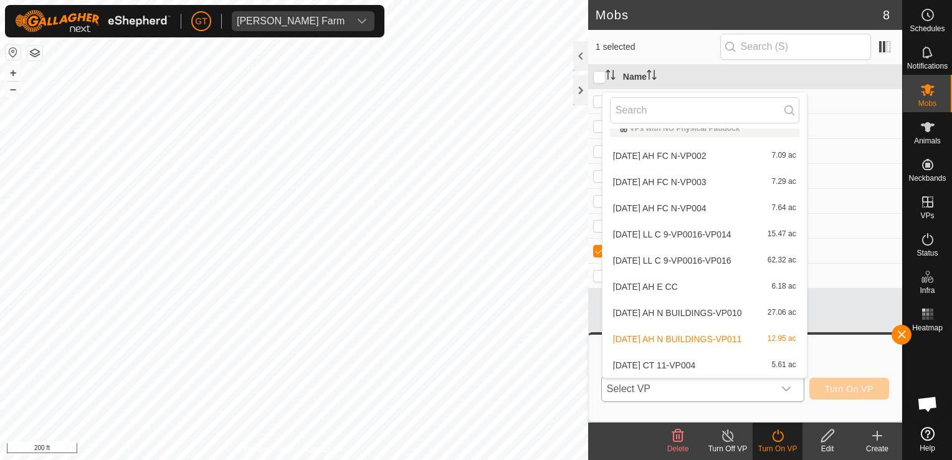
click at [705, 282] on li "2025-08-13 AH E CC 6.18 ac" at bounding box center [704, 286] width 204 height 25
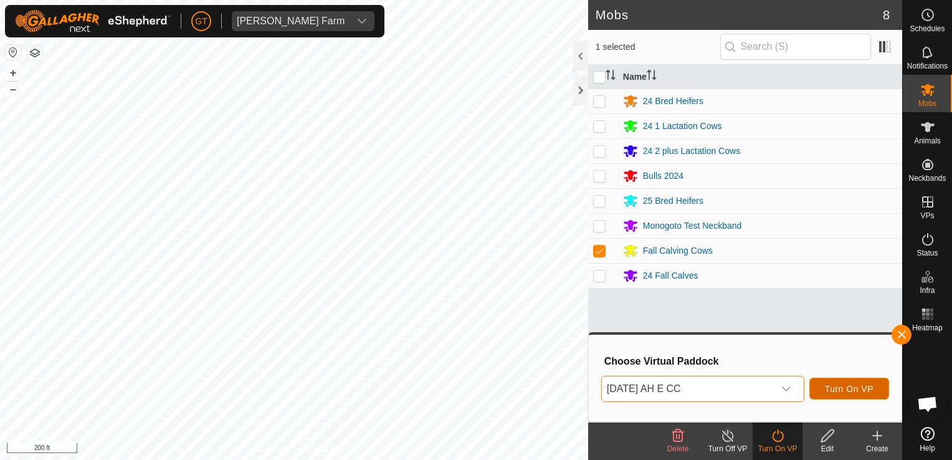
click at [852, 385] on span "Turn On VP" at bounding box center [849, 389] width 49 height 10
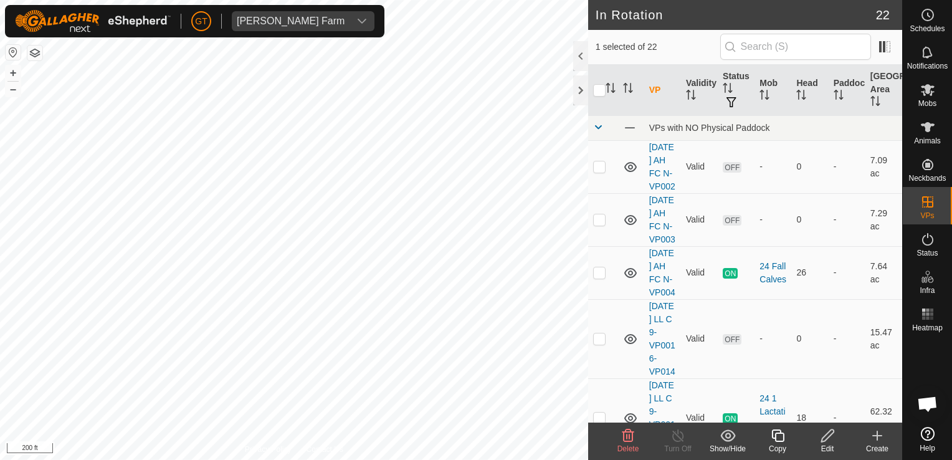
click at [632, 435] on icon at bounding box center [628, 435] width 12 height 12
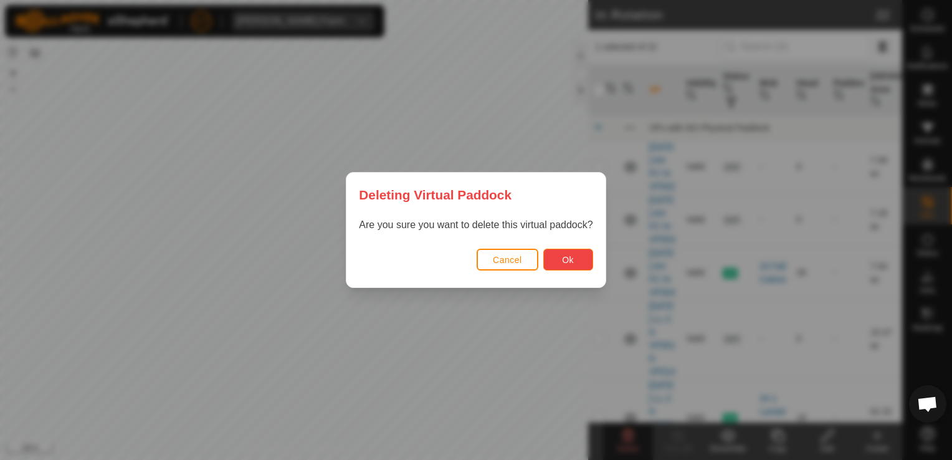
click at [570, 259] on span "Ok" at bounding box center [568, 260] width 12 height 10
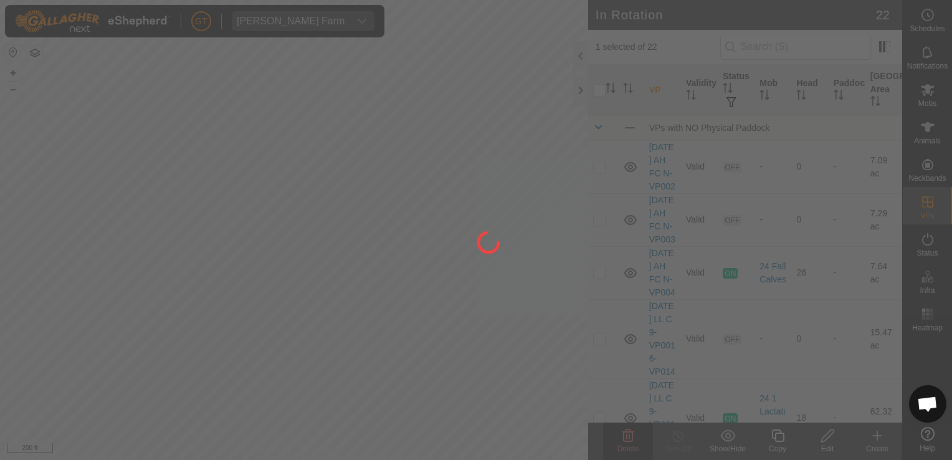
checkbox input "false"
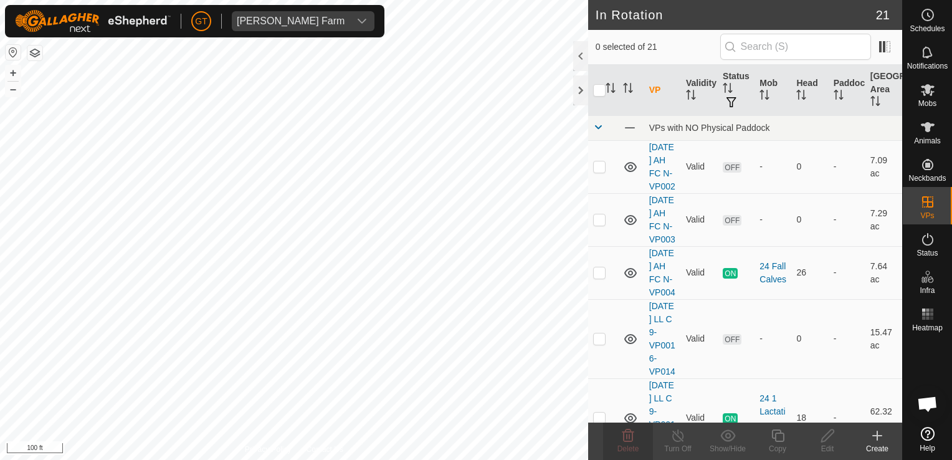
checkbox input "true"
click at [777, 437] on icon at bounding box center [778, 435] width 16 height 15
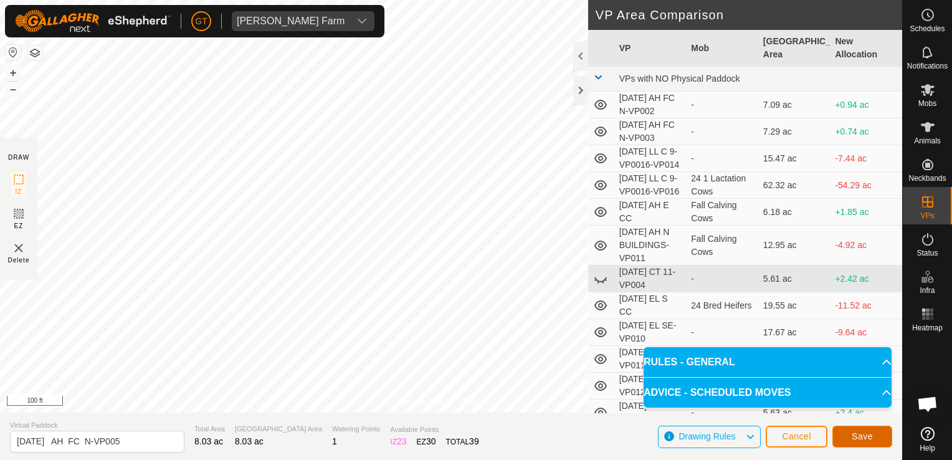
click at [871, 434] on span "Save" at bounding box center [862, 436] width 21 height 10
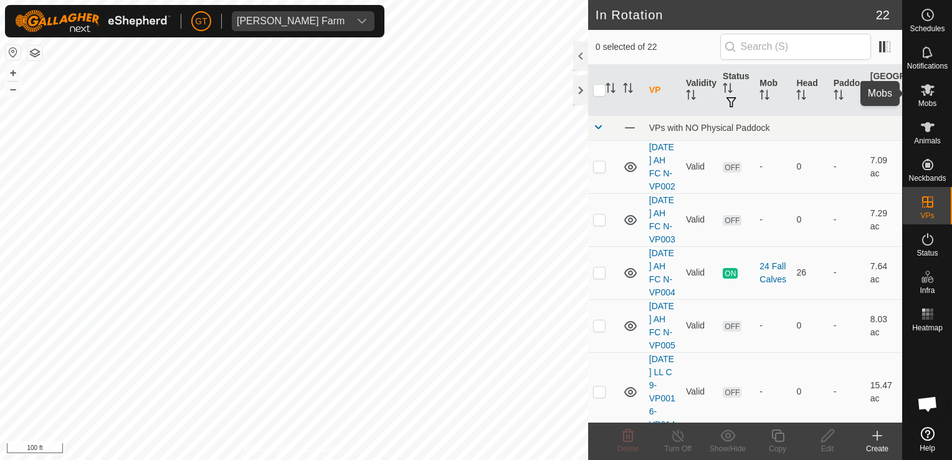
click at [921, 86] on icon at bounding box center [927, 89] width 15 height 15
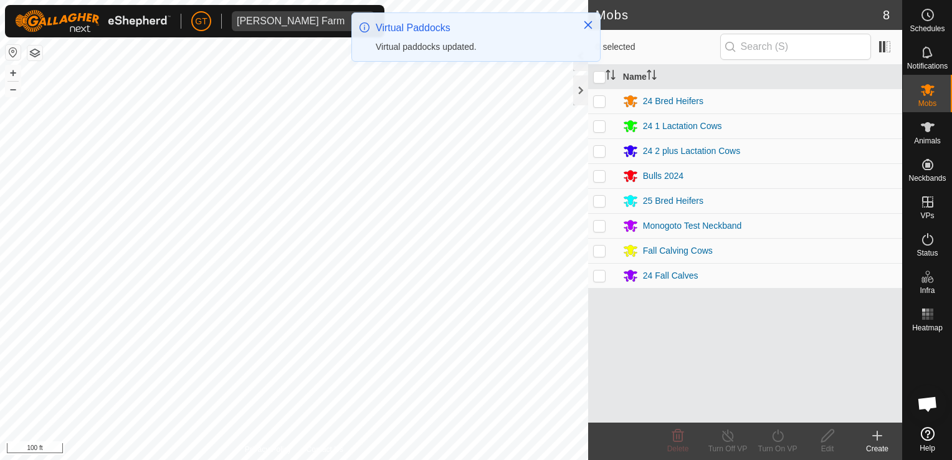
click at [599, 276] on p-checkbox at bounding box center [599, 275] width 12 height 10
checkbox input "true"
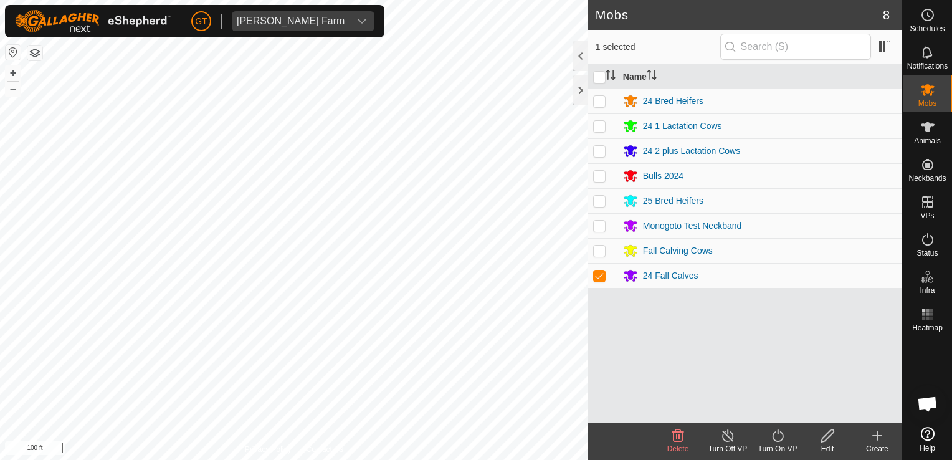
click at [781, 435] on icon at bounding box center [778, 435] width 16 height 15
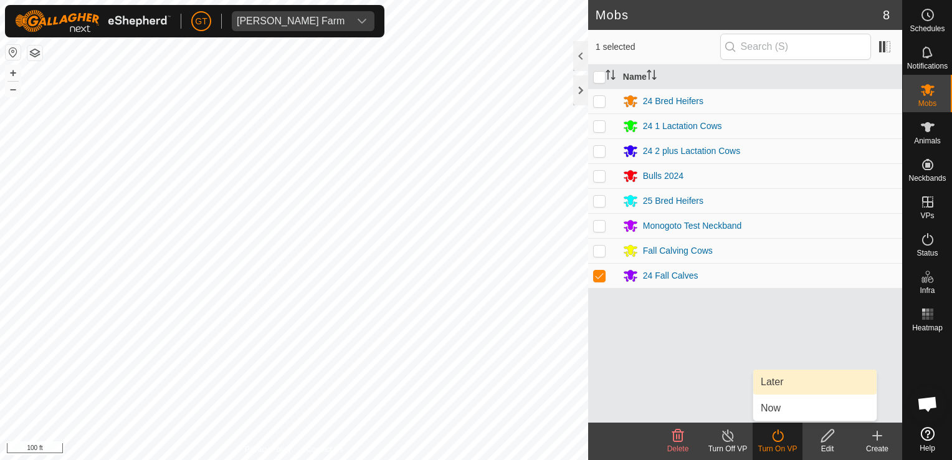
click at [792, 387] on link "Later" at bounding box center [814, 381] width 123 height 25
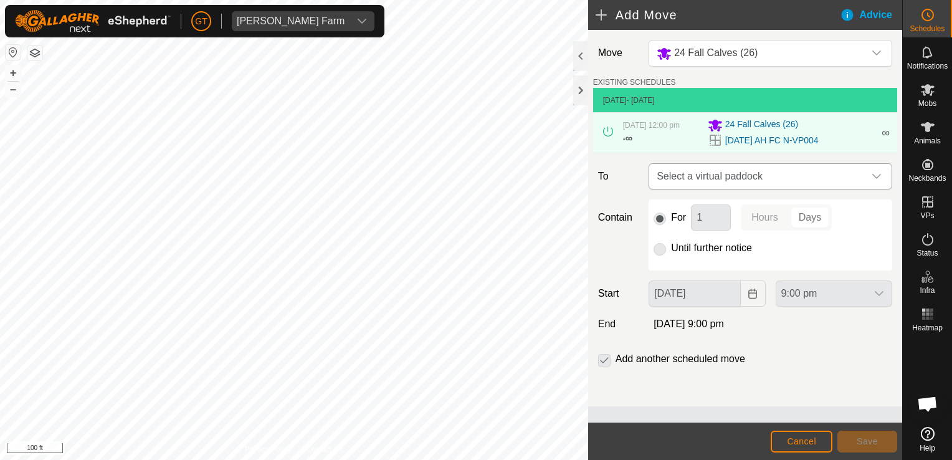
click at [880, 176] on icon "dropdown trigger" at bounding box center [877, 176] width 10 height 10
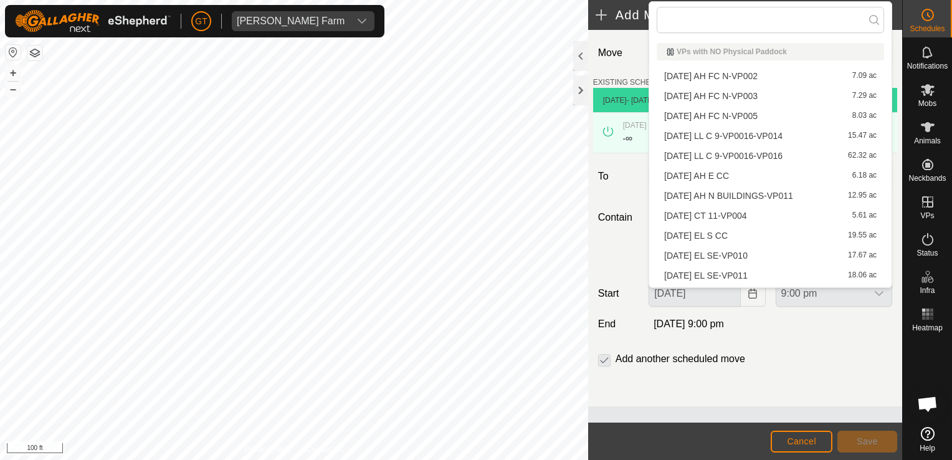
click at [759, 115] on li "2025-08-12 AH FC N-VP005 8.03 ac" at bounding box center [770, 116] width 227 height 19
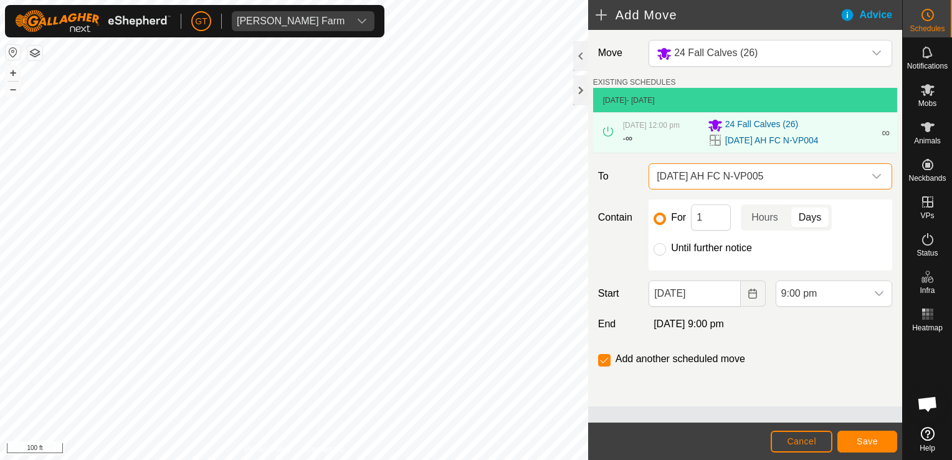
click at [650, 248] on div "For 1 Hours Days Until further notice" at bounding box center [771, 234] width 244 height 71
click at [658, 249] on input "Until further notice" at bounding box center [660, 249] width 12 height 12
radio input "true"
checkbox input "false"
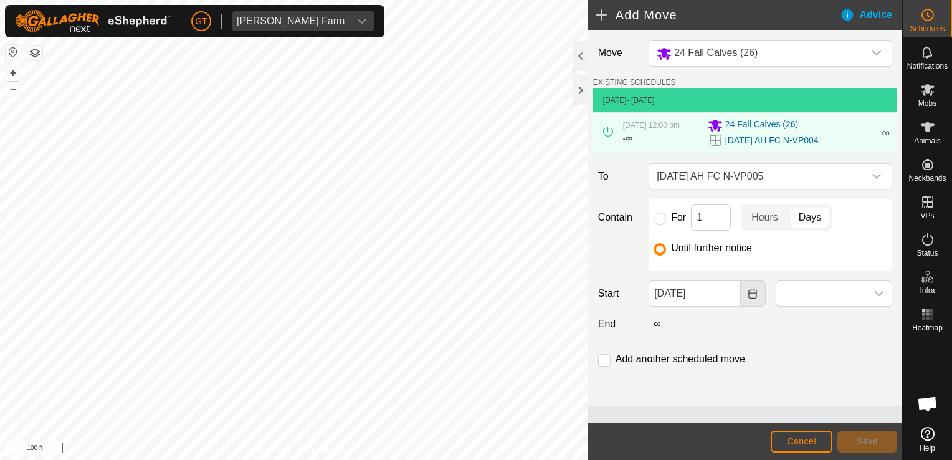
click at [750, 298] on button "Choose Date" at bounding box center [753, 293] width 25 height 26
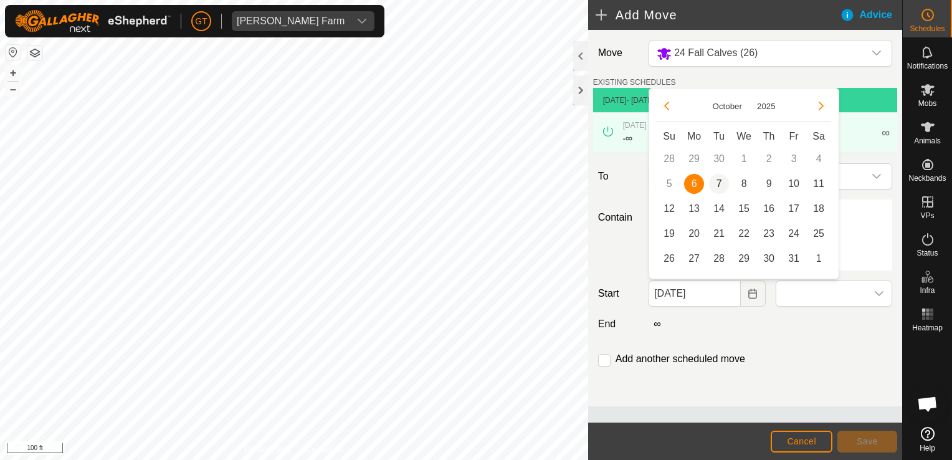
click at [724, 179] on span "7" at bounding box center [719, 184] width 20 height 20
type input "07 Oct, 2025"
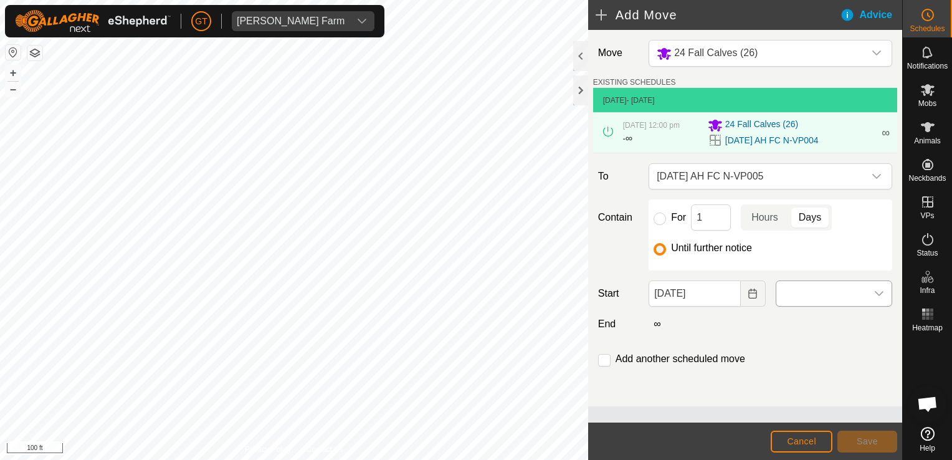
click at [880, 292] on icon "dropdown trigger" at bounding box center [879, 293] width 10 height 10
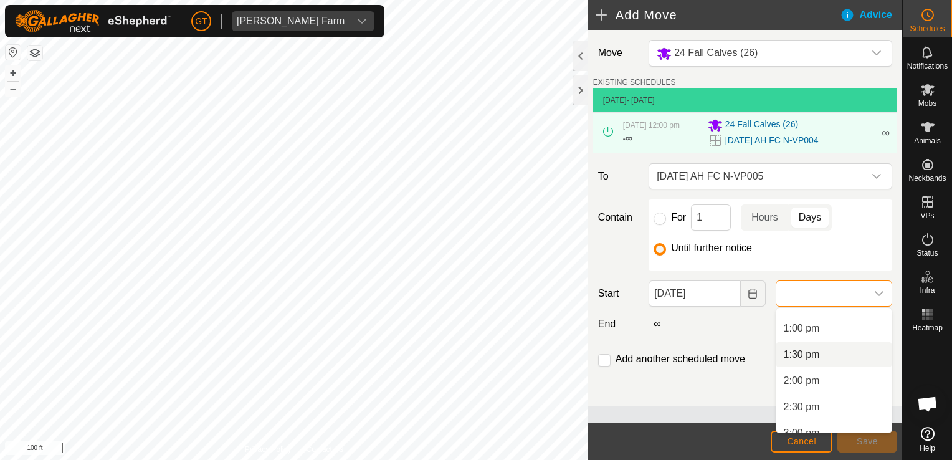
scroll to position [610, 0]
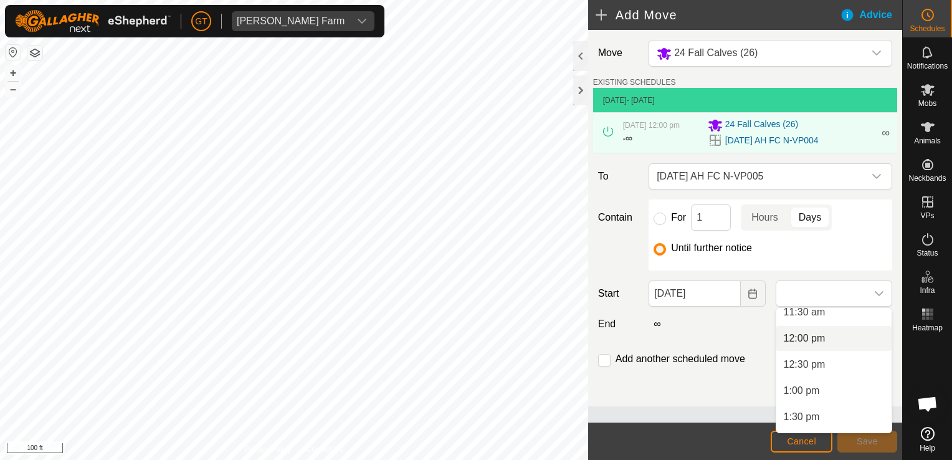
click at [830, 345] on li "12:00 pm" at bounding box center [833, 338] width 115 height 25
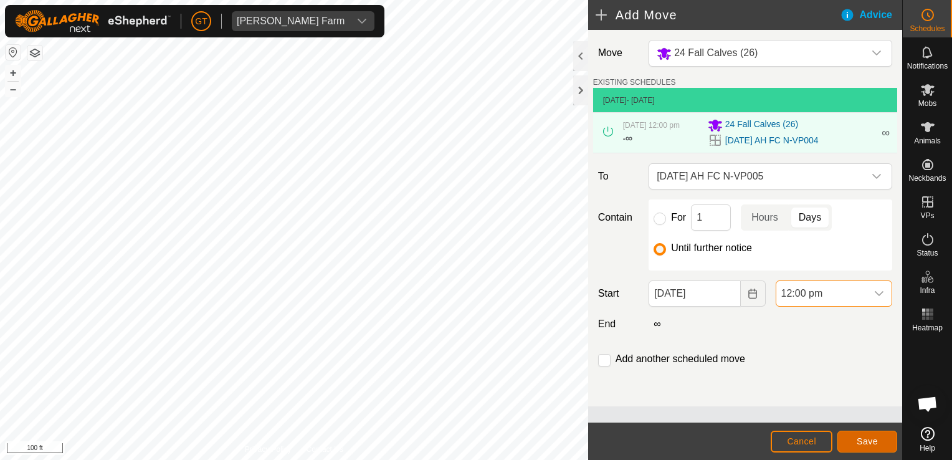
click at [860, 437] on span "Save" at bounding box center [867, 441] width 21 height 10
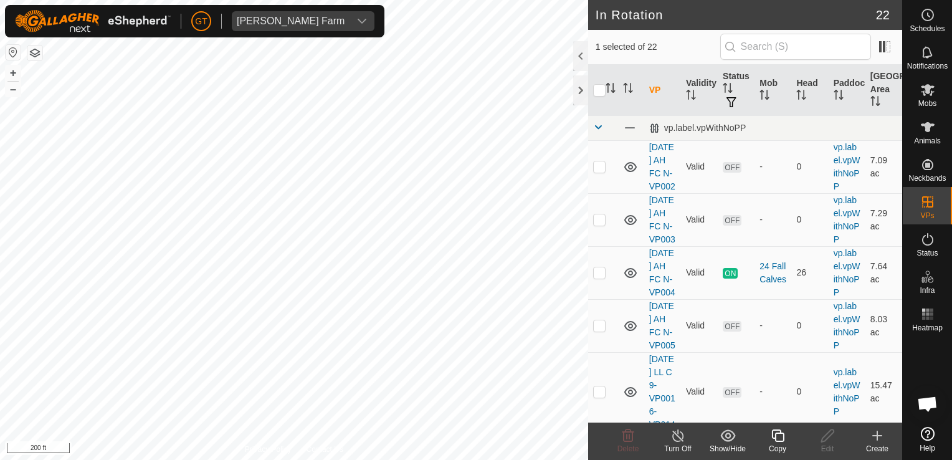
click at [782, 434] on icon at bounding box center [778, 435] width 16 height 15
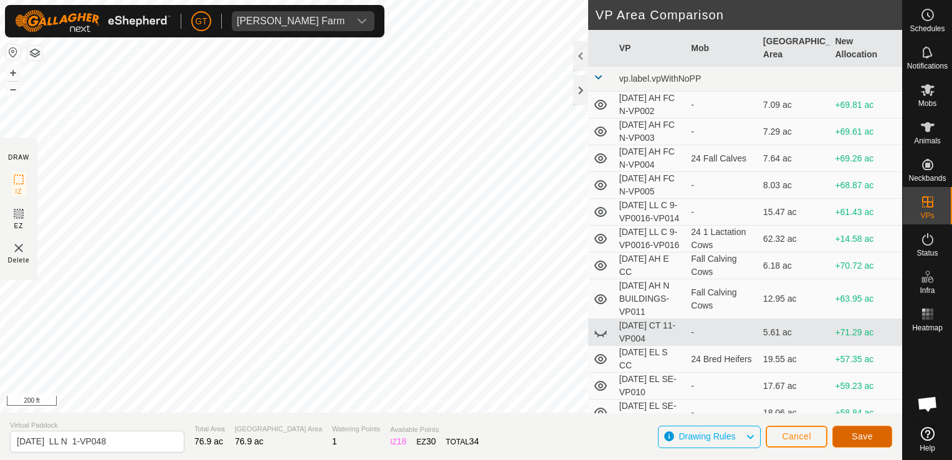
click at [860, 434] on span "Save" at bounding box center [862, 436] width 21 height 10
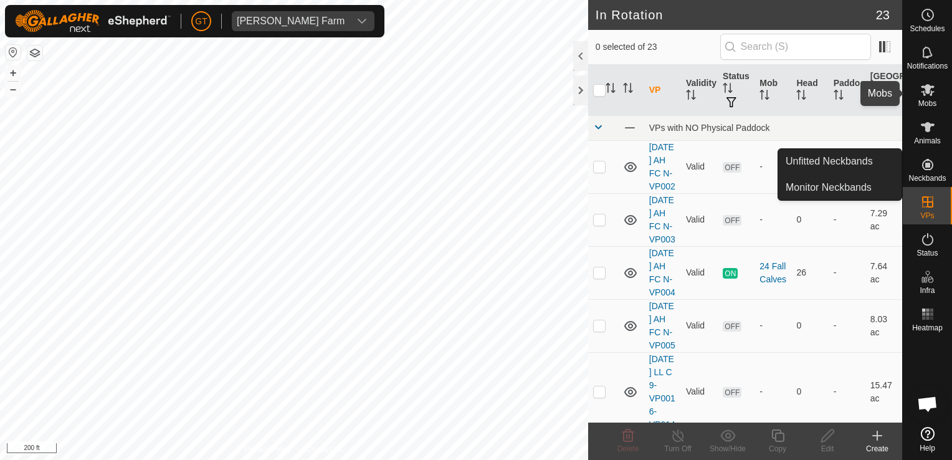
click at [925, 96] on icon at bounding box center [927, 89] width 15 height 15
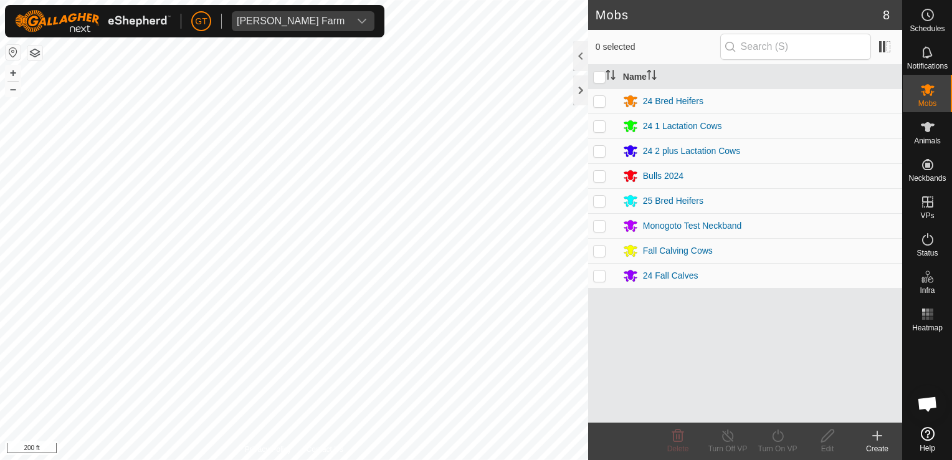
click at [602, 153] on p-checkbox at bounding box center [599, 151] width 12 height 10
checkbox input "true"
click at [776, 433] on icon at bounding box center [778, 435] width 16 height 15
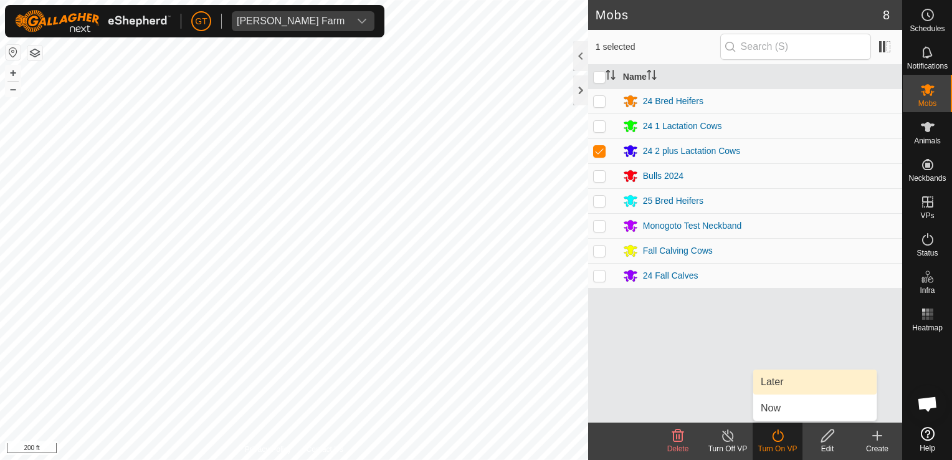
click at [794, 387] on link "Later" at bounding box center [814, 381] width 123 height 25
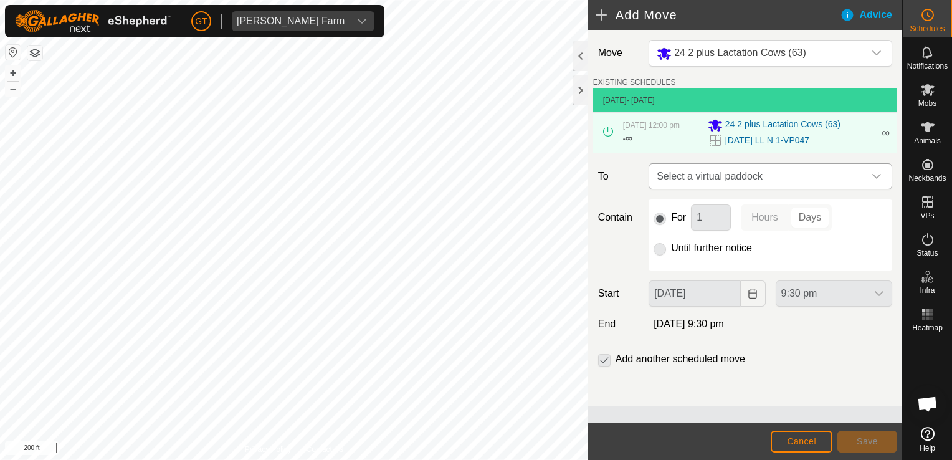
click at [883, 173] on div "dropdown trigger" at bounding box center [876, 176] width 25 height 25
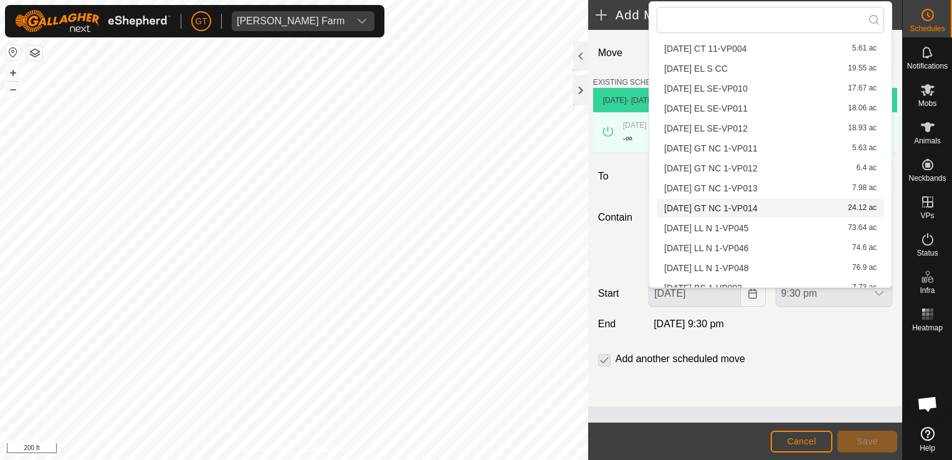
scroll to position [217, 0]
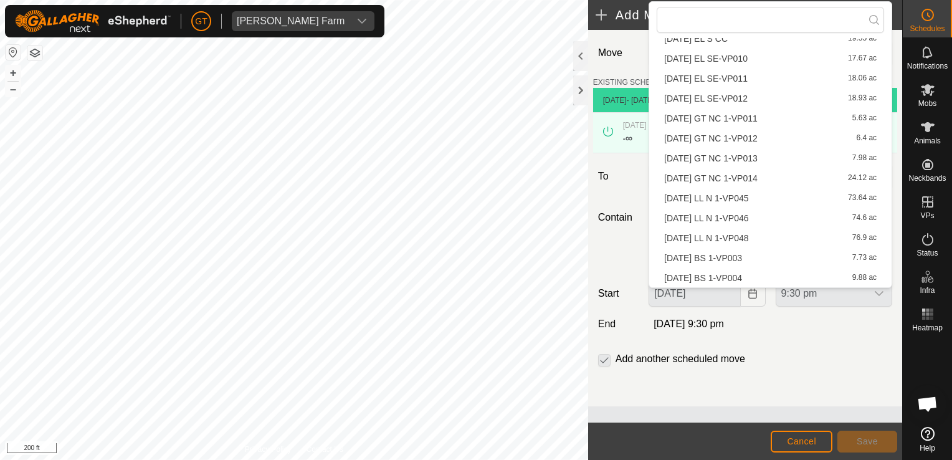
click at [778, 237] on li "2025-08-13 LL N 1-VP048 76.9 ac" at bounding box center [770, 238] width 227 height 19
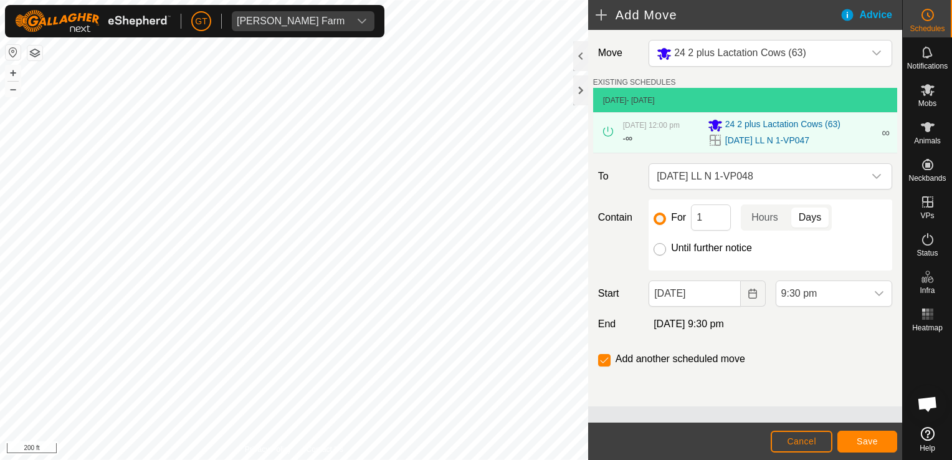
click at [658, 249] on input "Until further notice" at bounding box center [660, 249] width 12 height 12
radio input "true"
checkbox input "false"
click at [757, 290] on icon "Choose Date" at bounding box center [753, 293] width 10 height 10
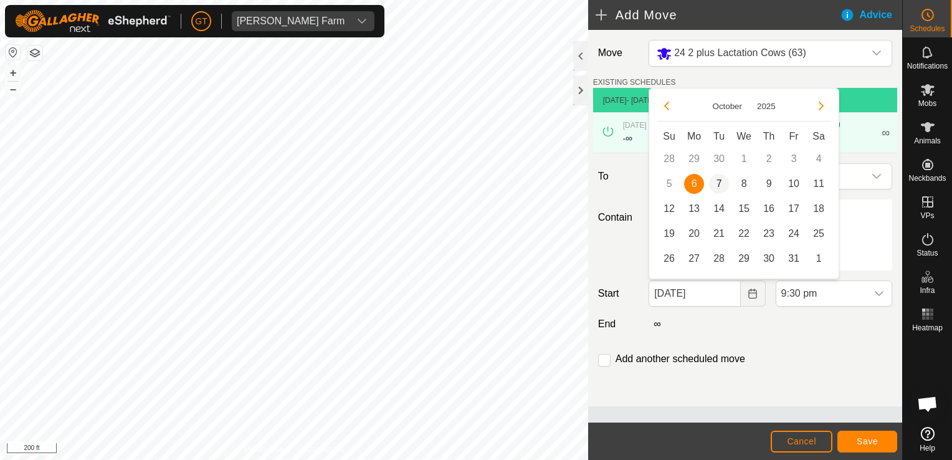
click at [723, 183] on span "7" at bounding box center [719, 184] width 20 height 20
type input "07 Oct, 2025"
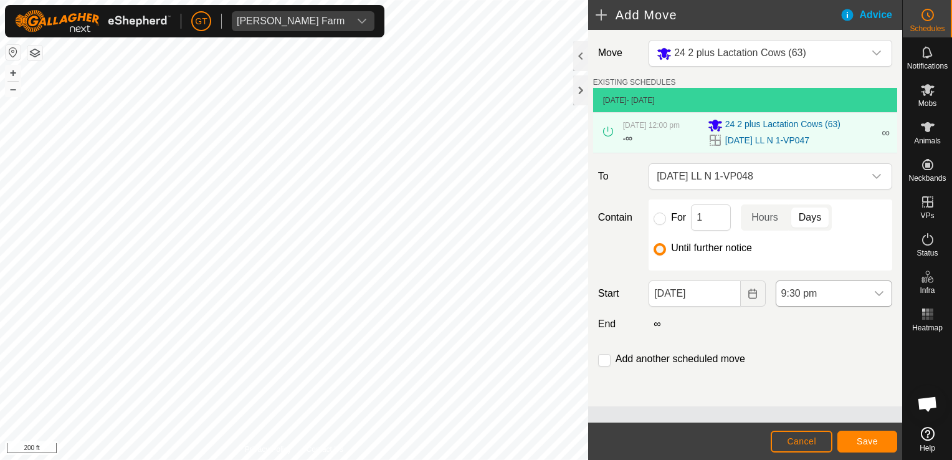
click at [882, 293] on icon "dropdown trigger" at bounding box center [879, 293] width 10 height 10
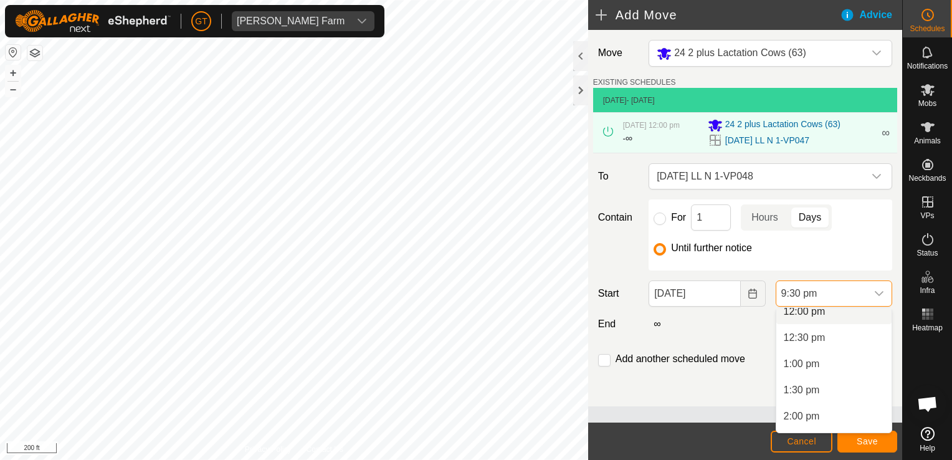
scroll to position [628, 0]
click at [859, 322] on li "12:00 pm" at bounding box center [833, 320] width 115 height 25
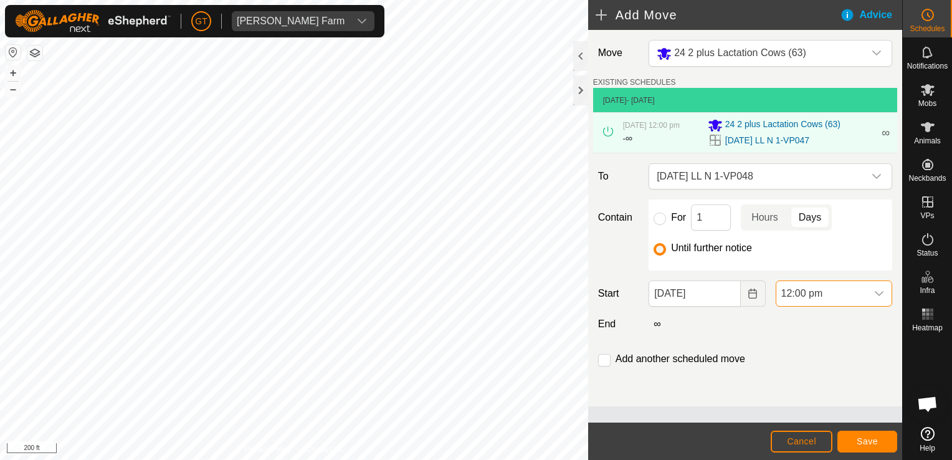
scroll to position [1025, 0]
click at [852, 432] on button "Save" at bounding box center [867, 441] width 60 height 22
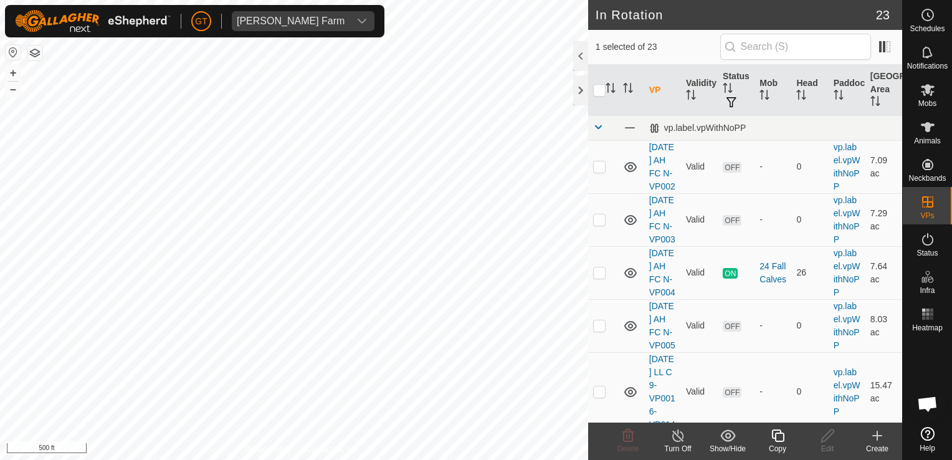
checkbox input "false"
checkbox input "true"
checkbox input "false"
click at [628, 436] on icon at bounding box center [627, 435] width 15 height 15
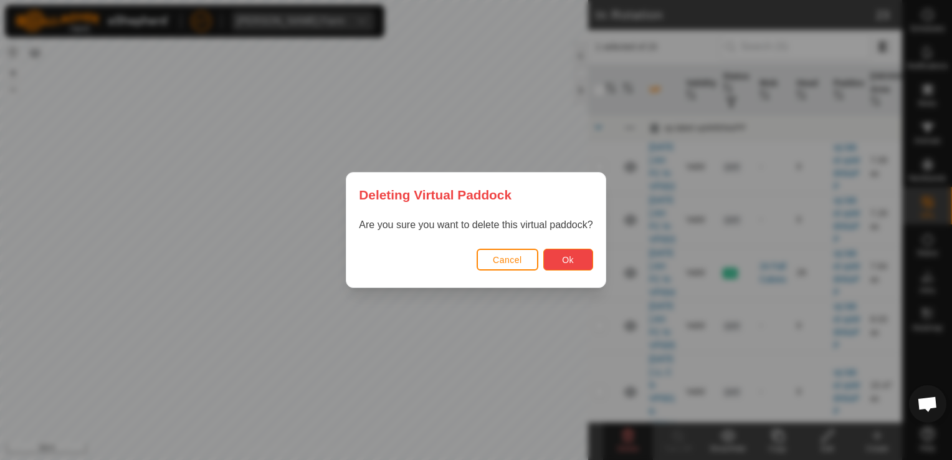
click at [561, 259] on button "Ok" at bounding box center [568, 260] width 50 height 22
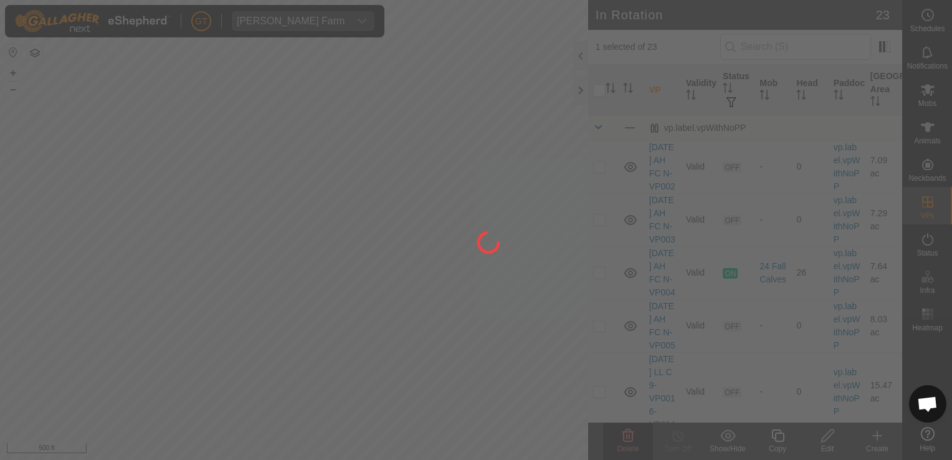
checkbox input "false"
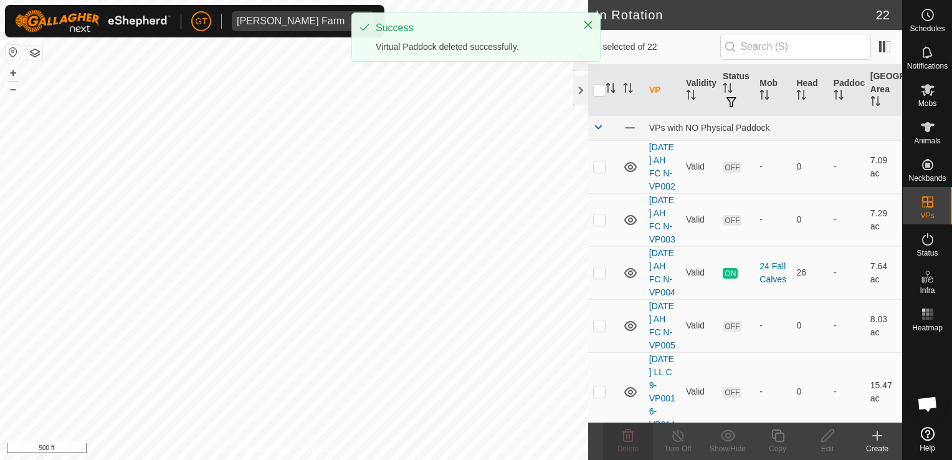
checkbox input "true"
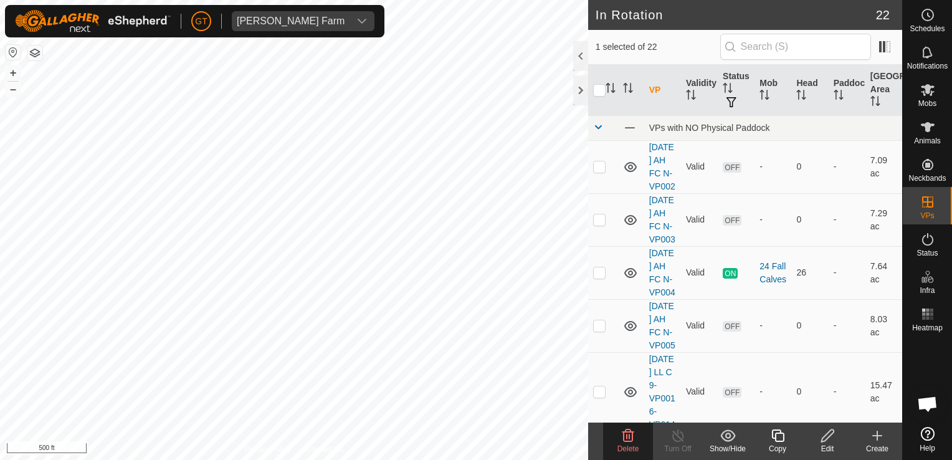
click at [627, 434] on icon at bounding box center [627, 435] width 15 height 15
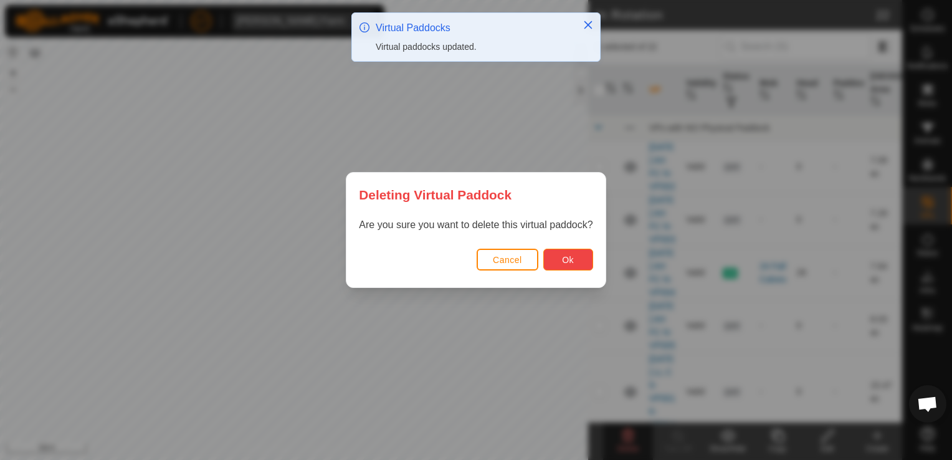
click at [563, 257] on span "Ok" at bounding box center [568, 260] width 12 height 10
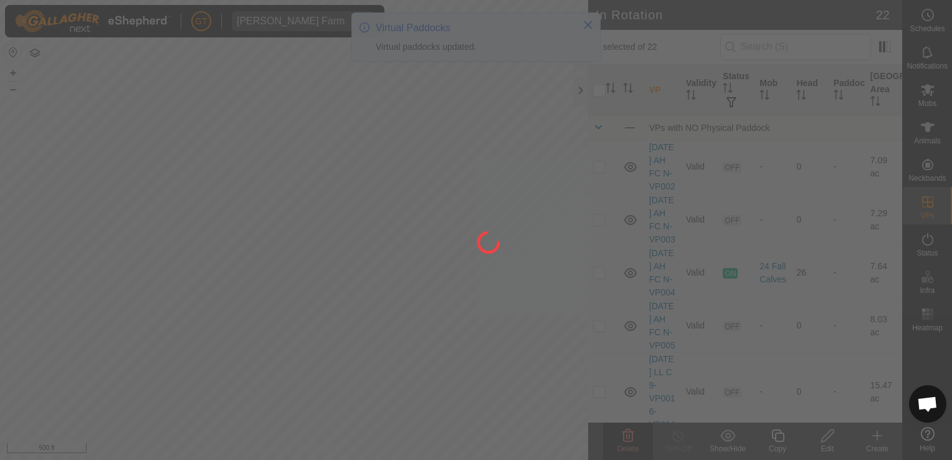
checkbox input "false"
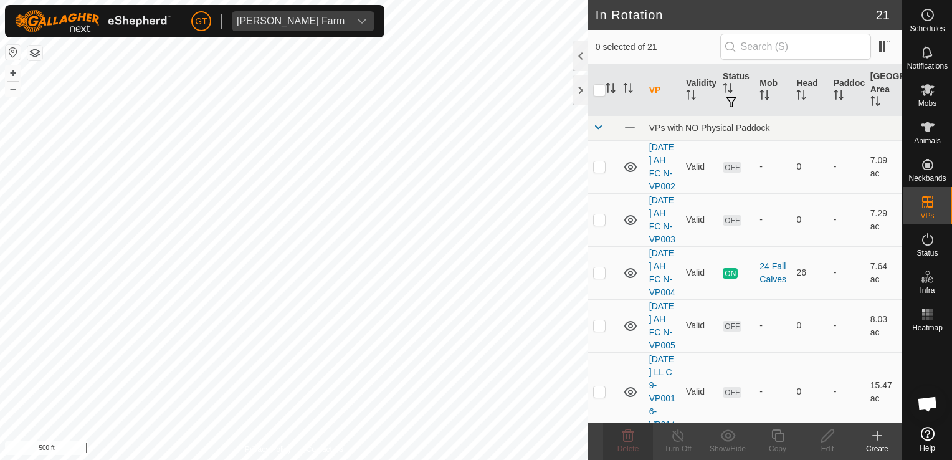
checkbox input "true"
click at [630, 435] on icon at bounding box center [627, 435] width 15 height 15
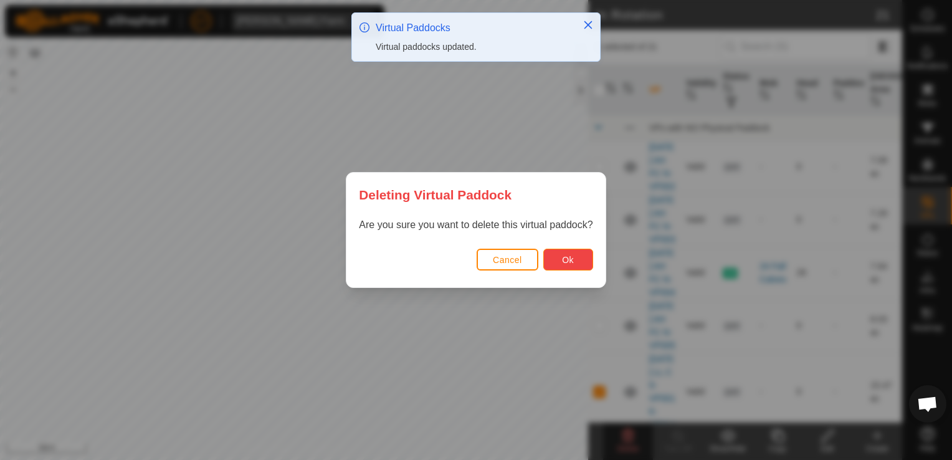
click at [561, 265] on button "Ok" at bounding box center [568, 260] width 50 height 22
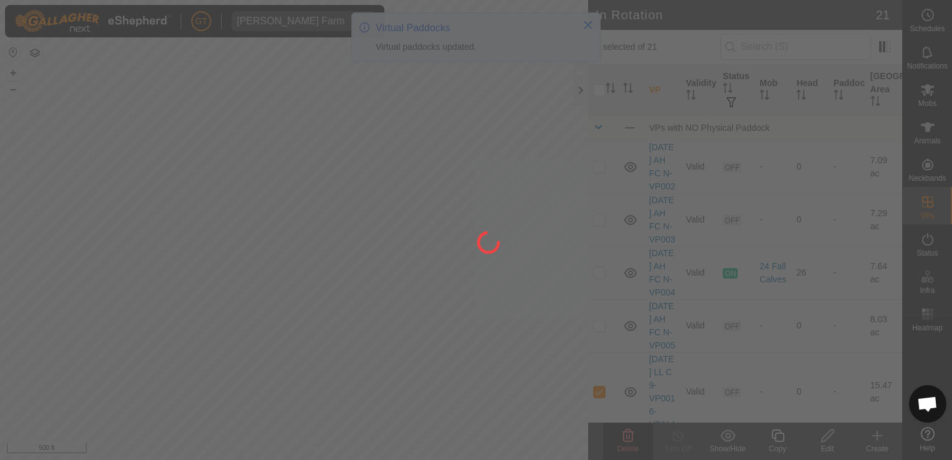
checkbox input "false"
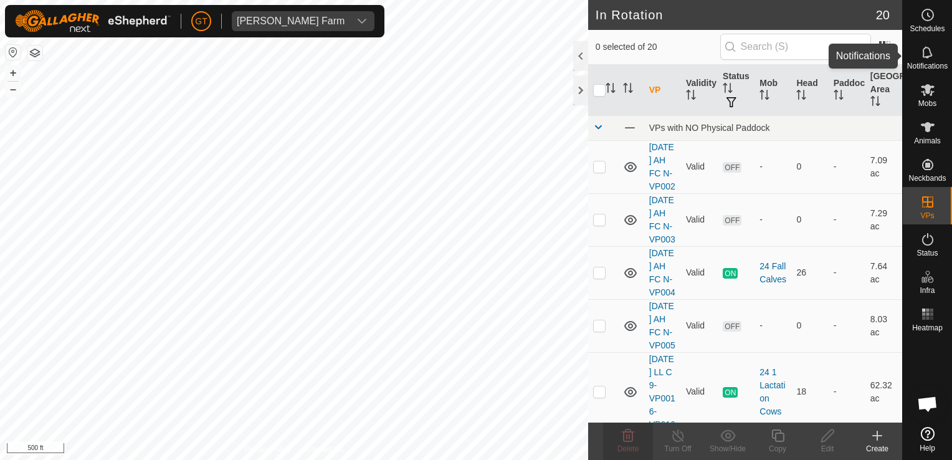
click at [932, 52] on icon at bounding box center [927, 52] width 15 height 15
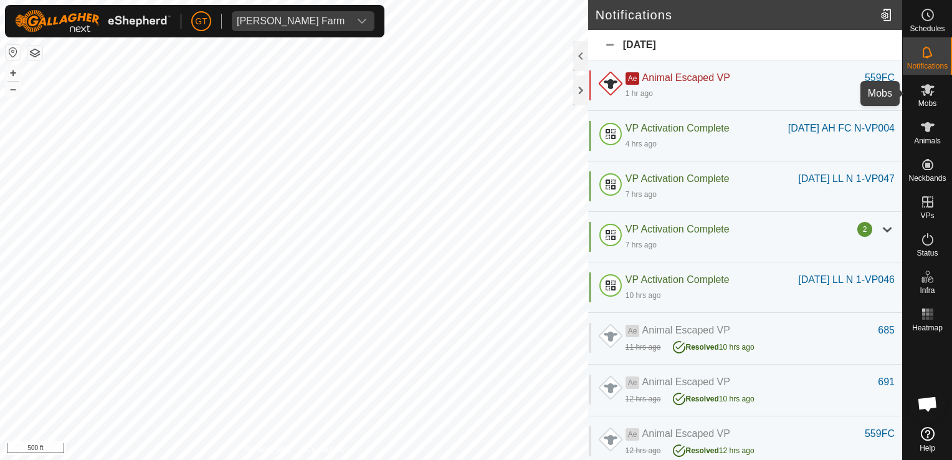
click at [929, 85] on icon at bounding box center [928, 90] width 14 height 12
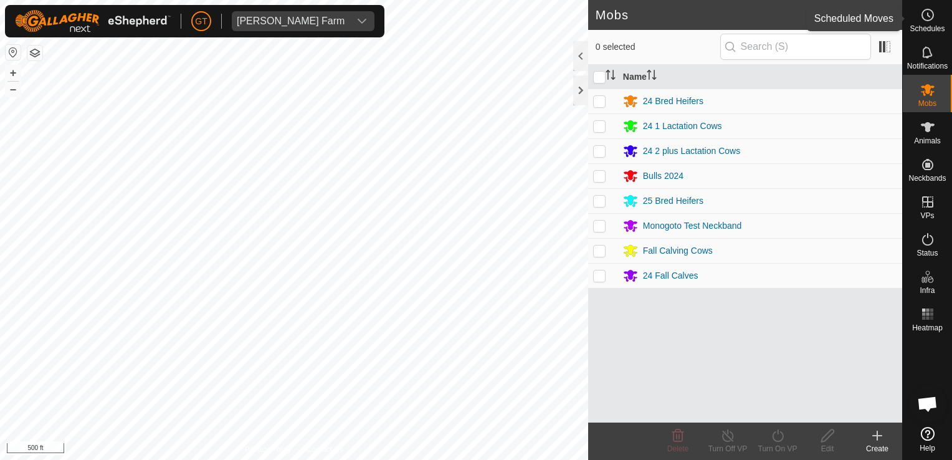
click at [924, 13] on icon at bounding box center [927, 14] width 15 height 15
